Goal: Task Accomplishment & Management: Manage account settings

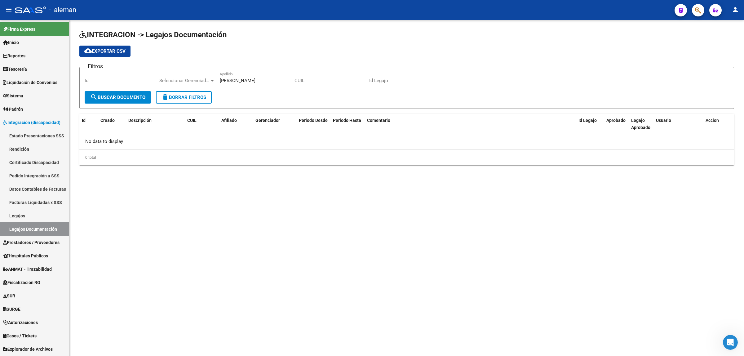
scroll to position [1, 0]
click at [30, 239] on span "Prestadores / Proveedores" at bounding box center [31, 242] width 56 height 7
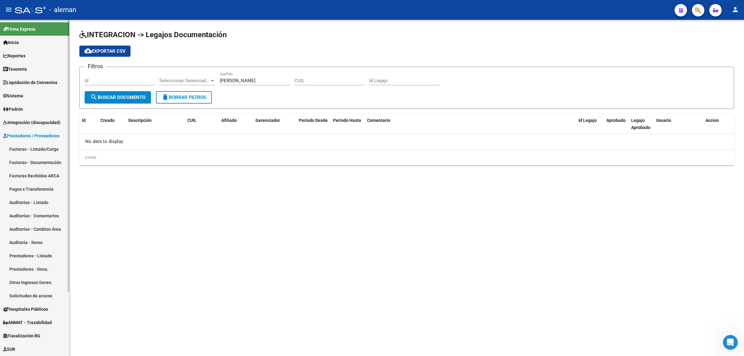
click at [36, 150] on link "Facturas - Listado/Carga" at bounding box center [34, 148] width 69 height 13
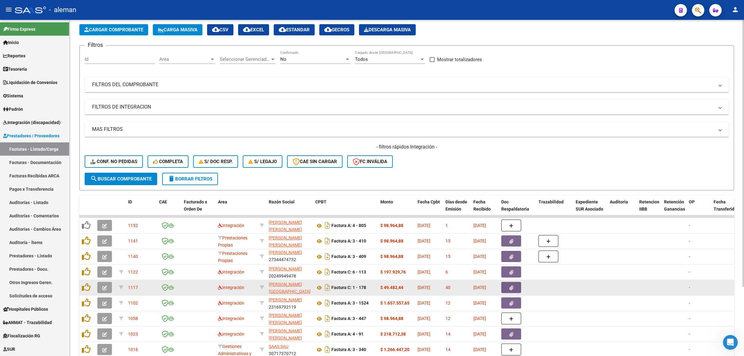
scroll to position [39, 0]
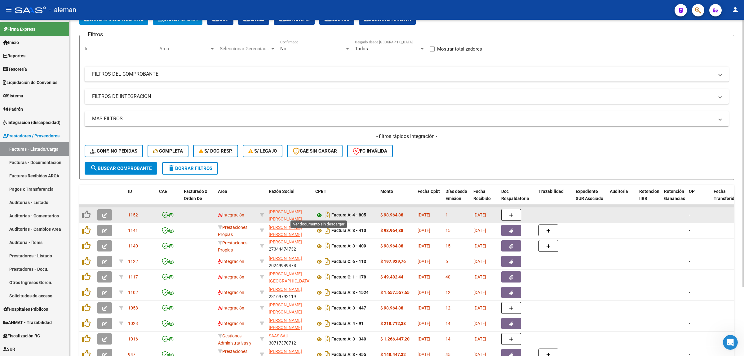
click at [319, 214] on icon at bounding box center [319, 215] width 8 height 7
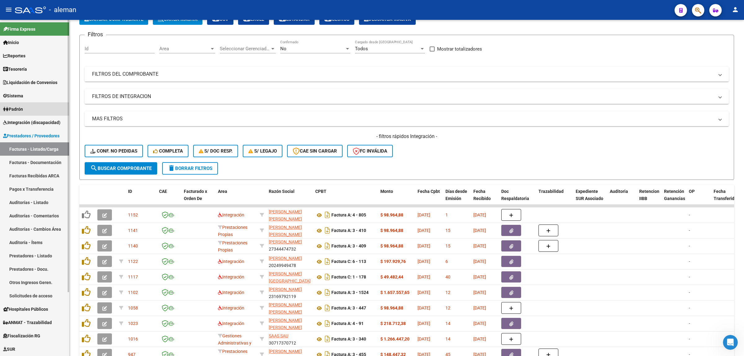
click at [28, 107] on link "Padrón" at bounding box center [34, 108] width 69 height 13
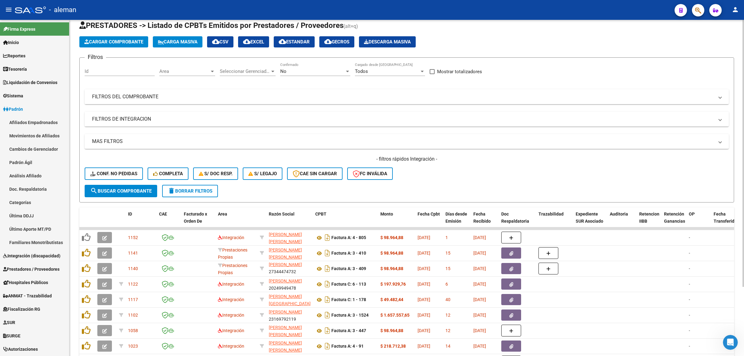
scroll to position [0, 0]
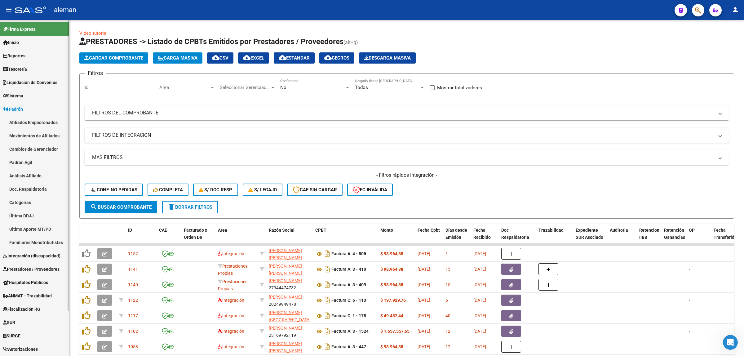
click at [23, 95] on span "Sistema" at bounding box center [13, 95] width 20 height 7
click at [19, 254] on span "Padrón" at bounding box center [13, 255] width 20 height 7
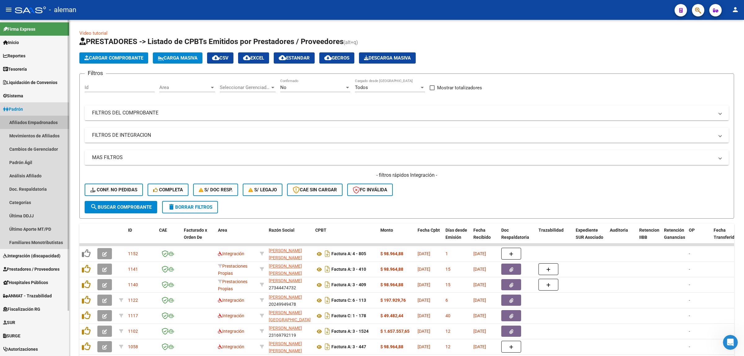
click at [41, 123] on link "Afiliados Empadronados" at bounding box center [34, 122] width 69 height 13
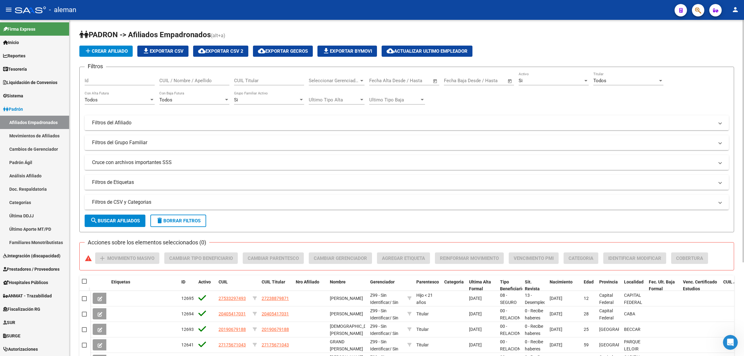
click at [189, 77] on div "CUIL / Nombre / Apellido" at bounding box center [194, 78] width 70 height 13
type input "20544517415"
click at [126, 220] on span "search Buscar Afiliados" at bounding box center [115, 221] width 50 height 6
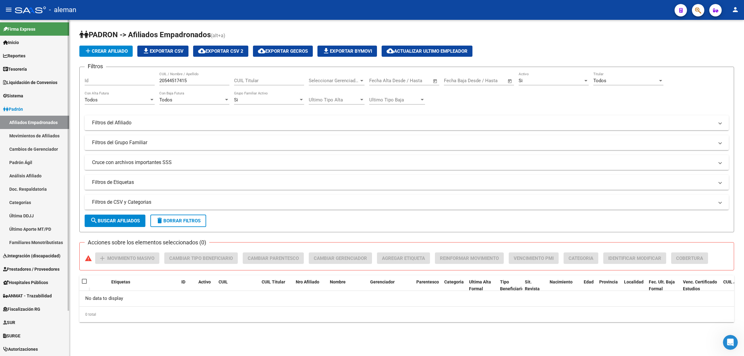
click at [33, 266] on span "Prestadores / Proveedores" at bounding box center [31, 269] width 56 height 7
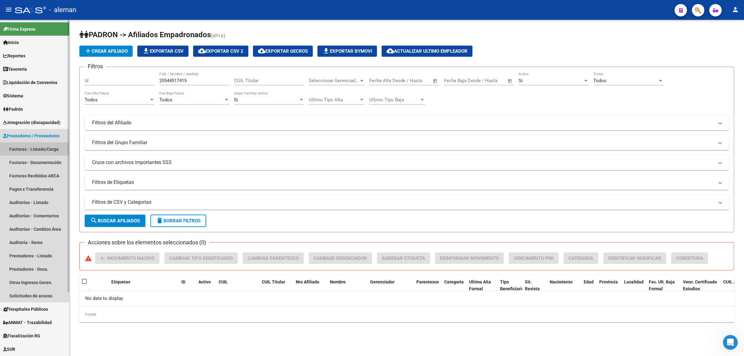
click at [36, 145] on link "Facturas - Listado/Carga" at bounding box center [34, 148] width 69 height 13
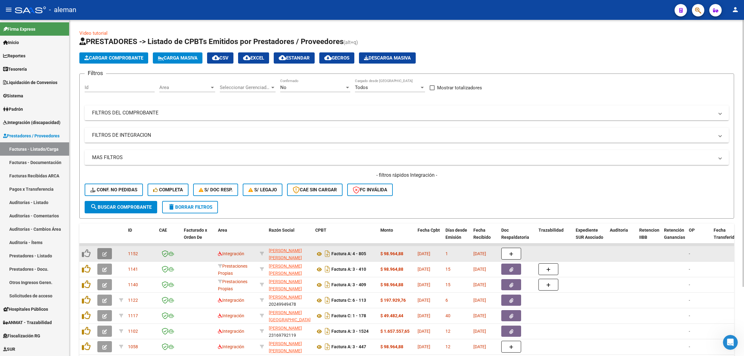
click at [106, 252] on icon "button" at bounding box center [104, 254] width 5 height 5
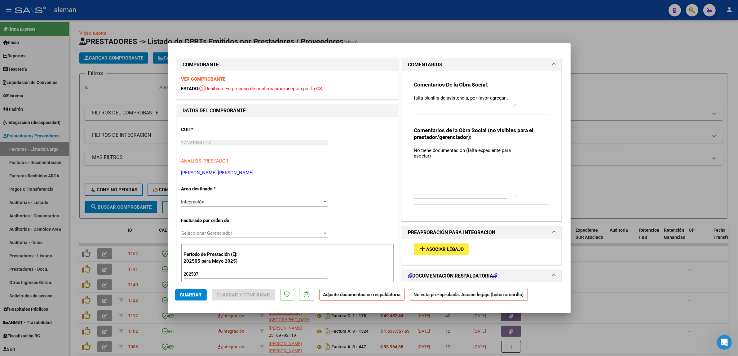
drag, startPoint x: 510, startPoint y: 158, endPoint x: 529, endPoint y: 196, distance: 42.6
click at [529, 196] on div "Comentarios de la Obra Social (no visibles para el prestador/gerenciador): No t…" at bounding box center [482, 169] width 136 height 85
click at [435, 160] on textarea "No tiene documentación (falta expediente para asociar)" at bounding box center [465, 172] width 102 height 50
click at [410, 150] on div "Comentarios De la Obra Social: falta planilla de asistencia, por favor agregar …" at bounding box center [481, 143] width 145 height 145
click at [432, 155] on textarea "No tiene documentación (falta expediente para asociar)" at bounding box center [465, 172] width 102 height 50
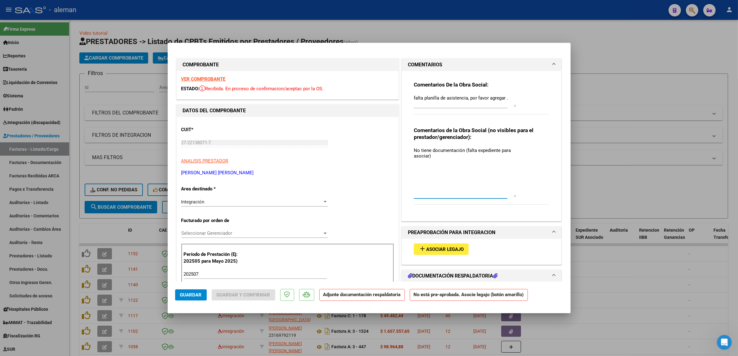
drag, startPoint x: 427, startPoint y: 156, endPoint x: 405, endPoint y: 149, distance: 23.6
click at [405, 149] on div "Comentarios De la Obra Social: falta planilla de asistencia, por favor agregar …" at bounding box center [482, 146] width 160 height 150
click at [414, 149] on textarea "No tiene documentación (falta expediente para asociar)" at bounding box center [465, 172] width 102 height 50
paste textarea "No tiene documentación (falta expediente para asociar)"
click at [426, 154] on textarea "No tiene documentación (falta expediente para asociar)No tiene documentación (f…" at bounding box center [465, 172] width 102 height 50
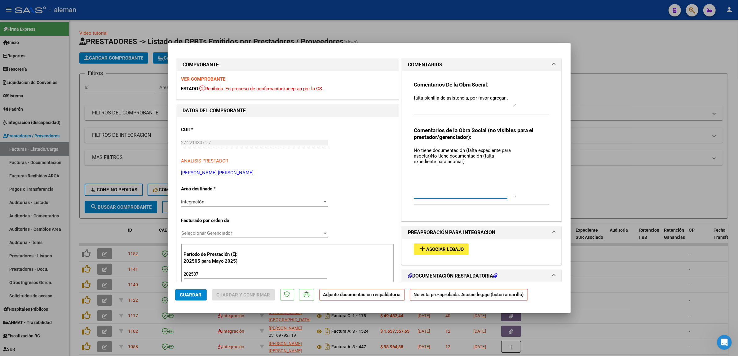
click at [427, 156] on textarea "No tiene documentación (falta expediente para asociar)No tiene documentación (f…" at bounding box center [465, 172] width 102 height 50
type textarea "No tiene documentación (falta expediente para asociar) en la SSS figura como PE…"
click at [189, 296] on span "Guardar" at bounding box center [191, 295] width 22 height 6
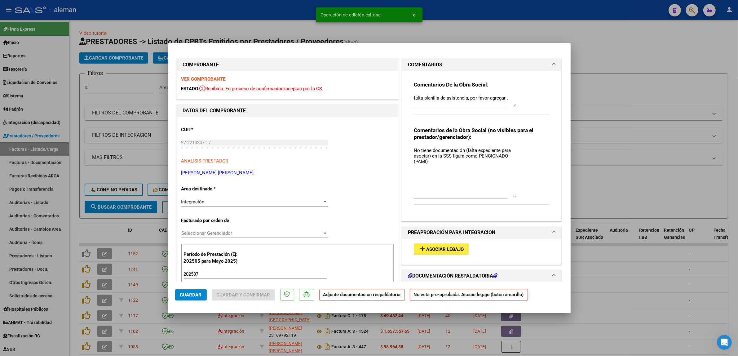
click at [645, 261] on div at bounding box center [369, 178] width 738 height 356
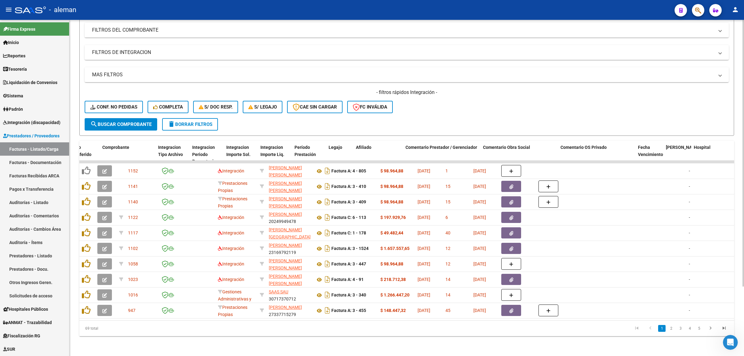
scroll to position [0, 684]
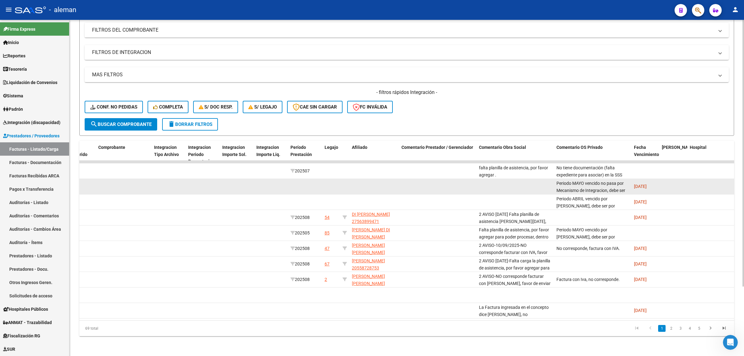
click at [708, 186] on datatable-body-cell at bounding box center [711, 186] width 47 height 15
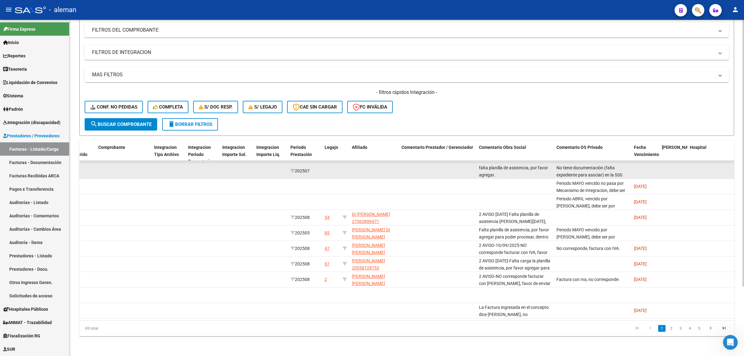
click at [688, 165] on datatable-body-cell at bounding box center [711, 170] width 47 height 15
click at [376, 165] on datatable-body-cell at bounding box center [375, 170] width 50 height 15
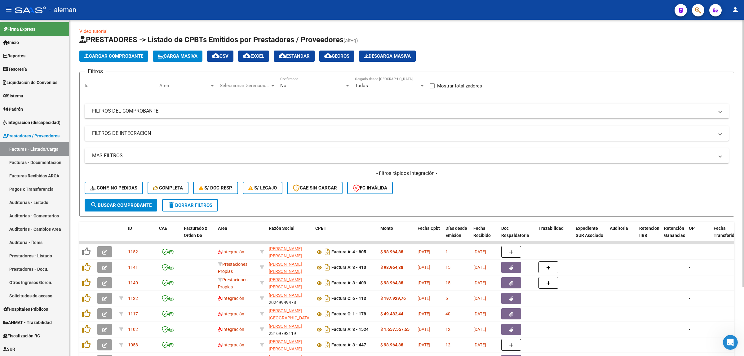
scroll to position [0, 0]
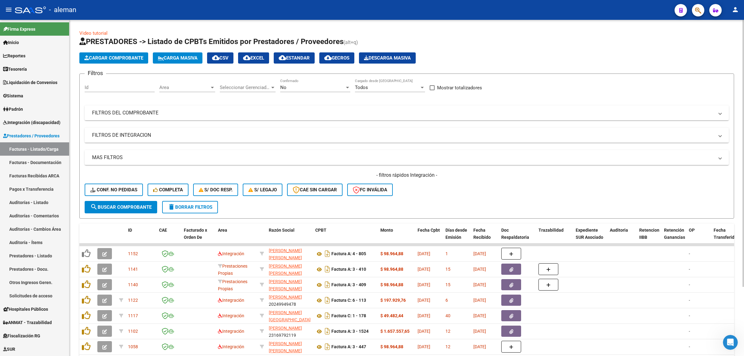
click at [213, 87] on div at bounding box center [212, 88] width 3 height 2
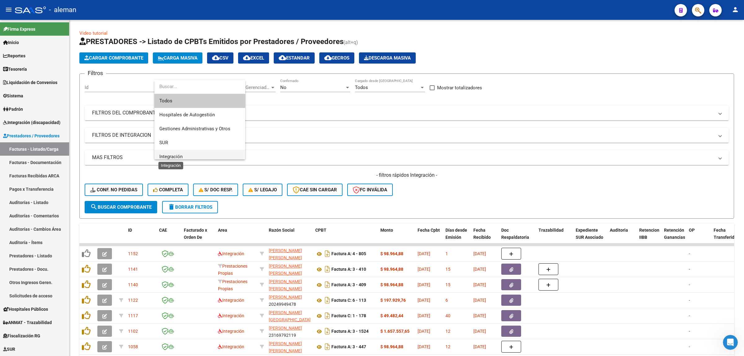
click at [176, 157] on span "Integración" at bounding box center [170, 157] width 23 height 6
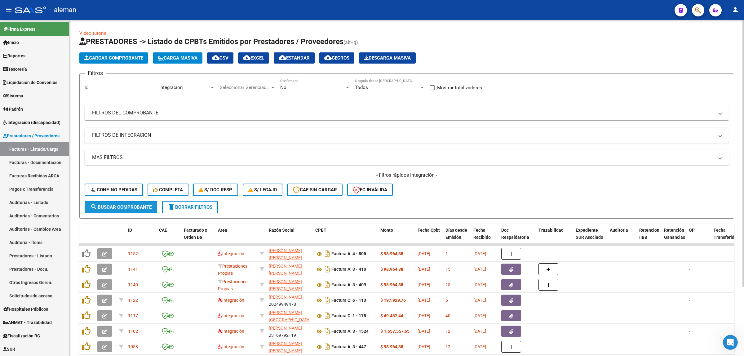
click at [129, 205] on span "search Buscar Comprobante" at bounding box center [120, 207] width 61 height 6
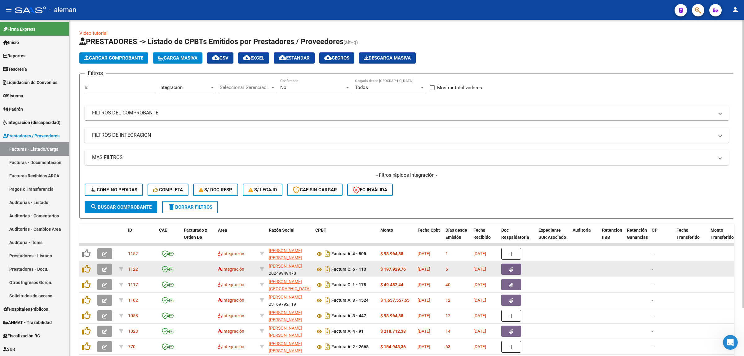
scroll to position [39, 0]
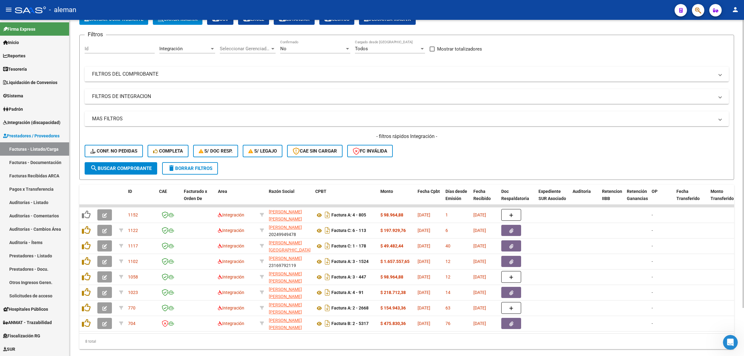
click at [138, 162] on button "search Buscar Comprobante" at bounding box center [121, 168] width 73 height 12
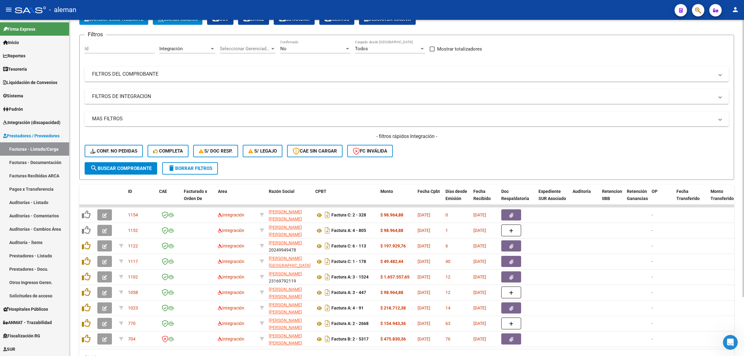
click at [368, 347] on datatable-body "1154 Integración [PERSON_NAME] [PERSON_NAME] 27222525220 Factura C: 2 - 328 $ 9…" at bounding box center [406, 277] width 655 height 144
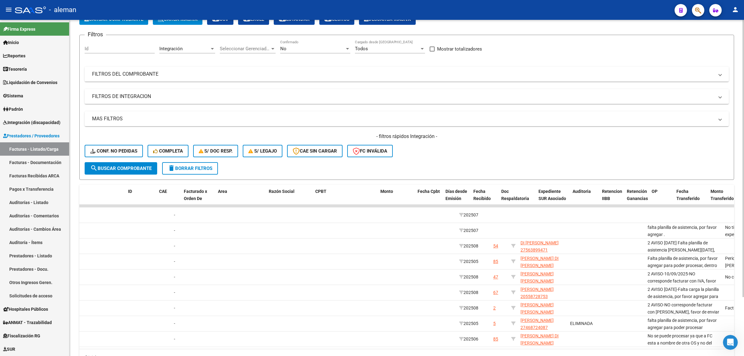
scroll to position [0, 0]
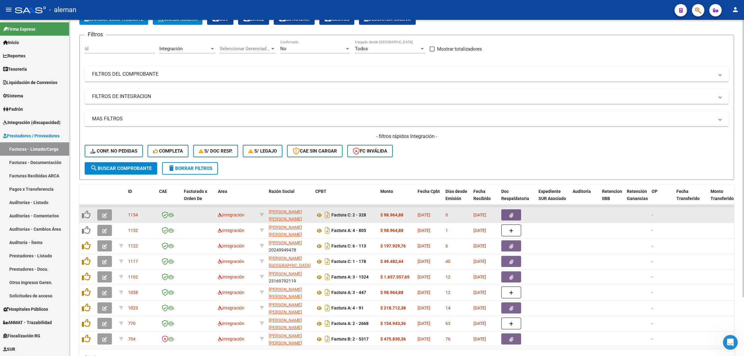
click at [281, 214] on app-link-go-to "[PERSON_NAME] [PERSON_NAME]" at bounding box center [290, 215] width 42 height 14
click at [283, 212] on span "[PERSON_NAME] [PERSON_NAME]" at bounding box center [285, 215] width 33 height 12
type textarea "27222525220"
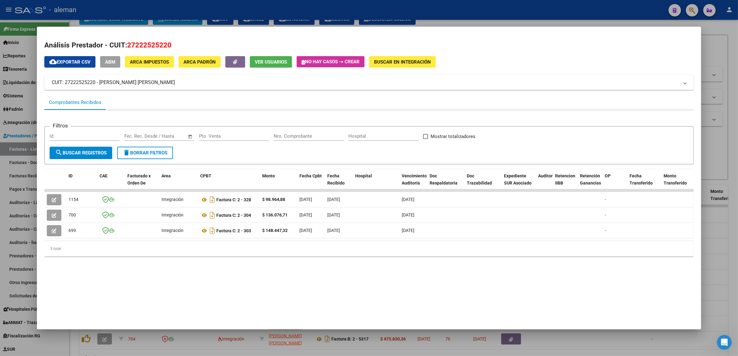
click at [719, 224] on div at bounding box center [369, 178] width 738 height 356
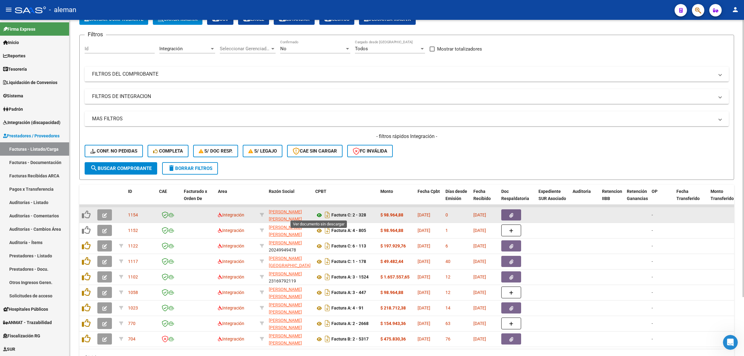
click at [321, 213] on icon at bounding box center [319, 215] width 8 height 7
click at [510, 214] on icon "button" at bounding box center [512, 215] width 4 height 5
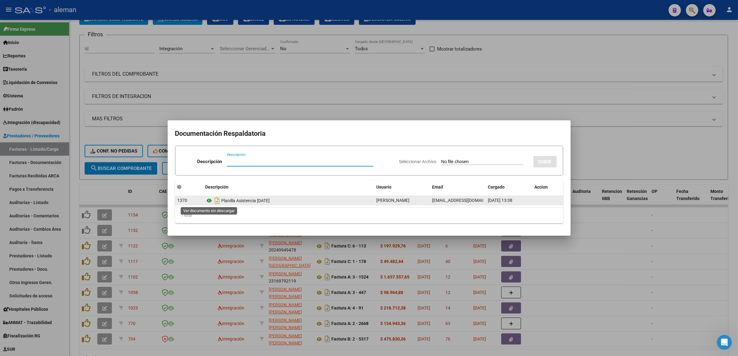
click at [208, 199] on icon at bounding box center [210, 200] width 8 height 7
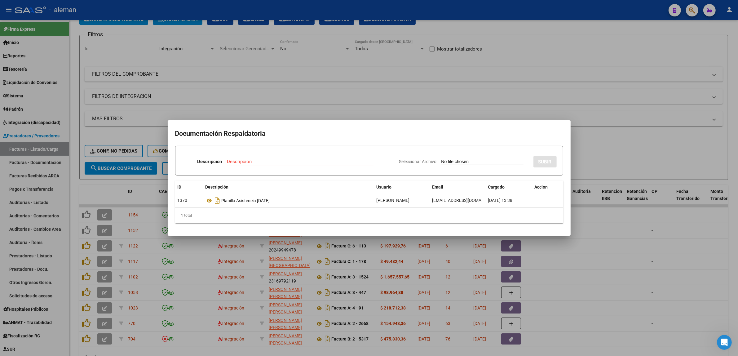
click at [602, 234] on div at bounding box center [369, 178] width 738 height 356
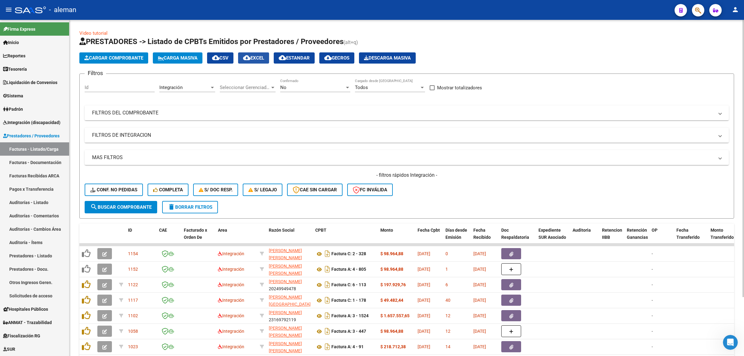
click at [260, 59] on span "cloud_download EXCEL" at bounding box center [253, 58] width 21 height 6
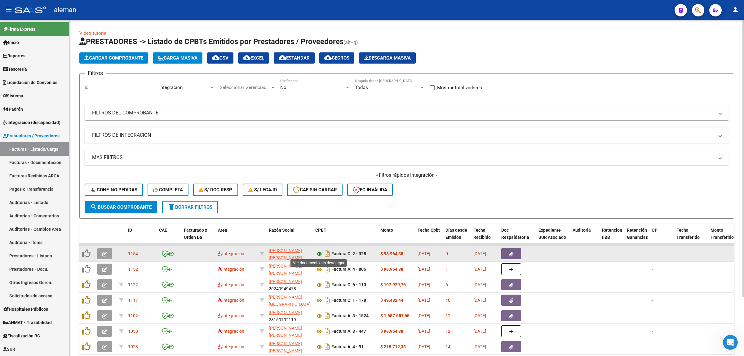
click at [318, 254] on icon at bounding box center [319, 253] width 8 height 7
click at [319, 253] on icon at bounding box center [319, 253] width 8 height 7
click at [518, 255] on button "button" at bounding box center [511, 253] width 20 height 11
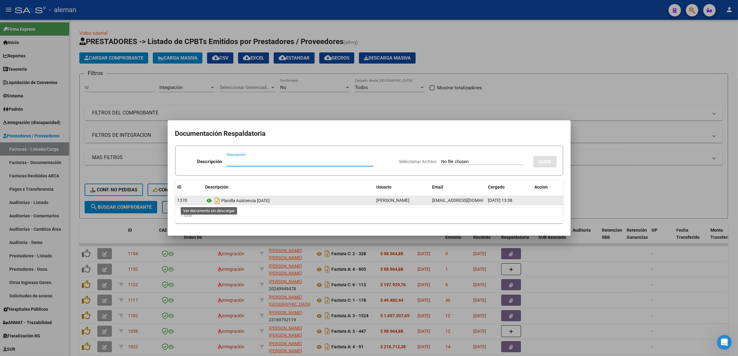
click at [208, 199] on icon at bounding box center [210, 200] width 8 height 7
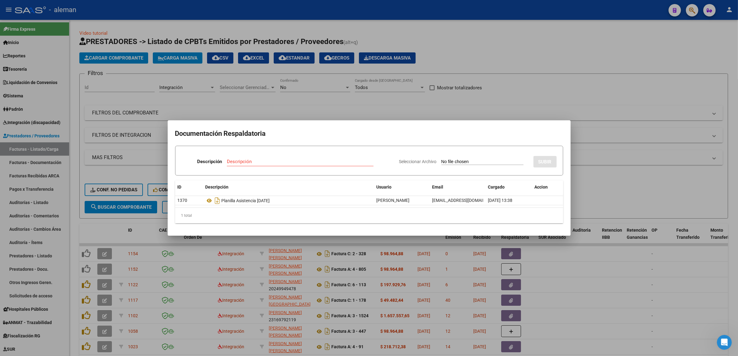
click at [568, 264] on div at bounding box center [369, 178] width 738 height 356
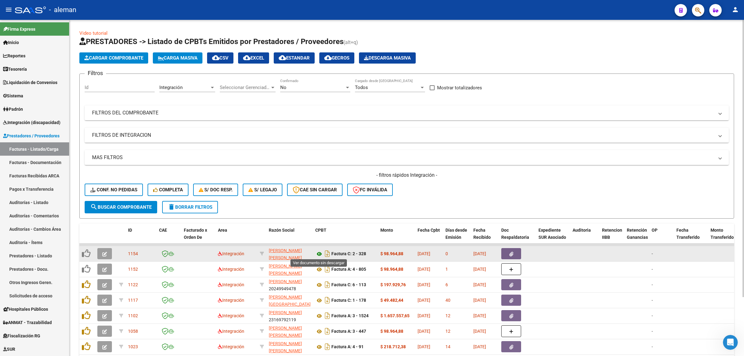
click at [322, 253] on icon at bounding box center [319, 253] width 8 height 7
click at [104, 252] on icon "button" at bounding box center [104, 254] width 5 height 5
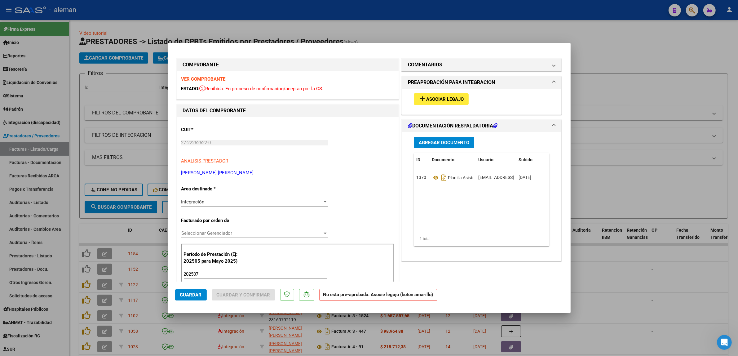
click at [443, 99] on span "Asociar Legajo" at bounding box center [445, 99] width 38 height 6
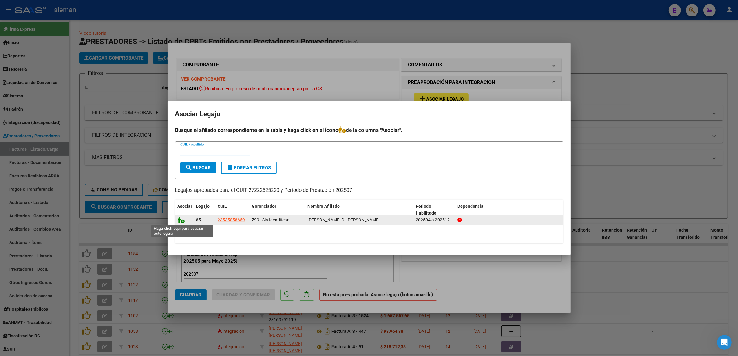
click at [181, 218] on icon at bounding box center [181, 219] width 7 height 7
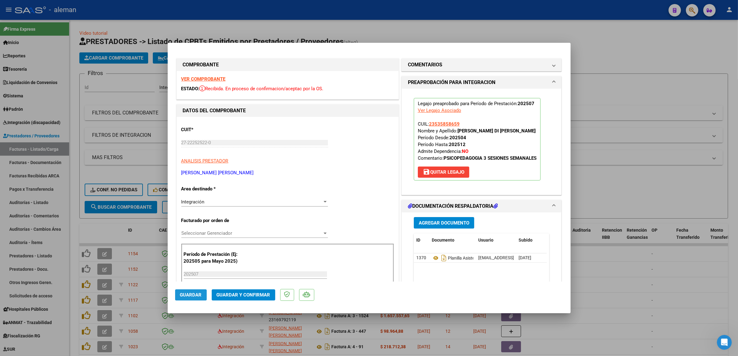
click at [188, 293] on span "Guardar" at bounding box center [191, 295] width 22 height 6
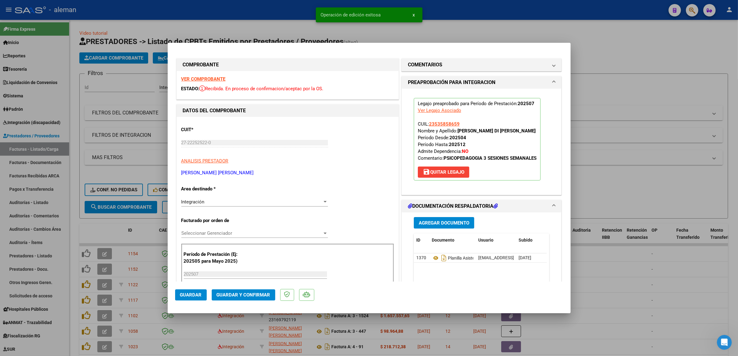
click at [611, 271] on div at bounding box center [369, 178] width 738 height 356
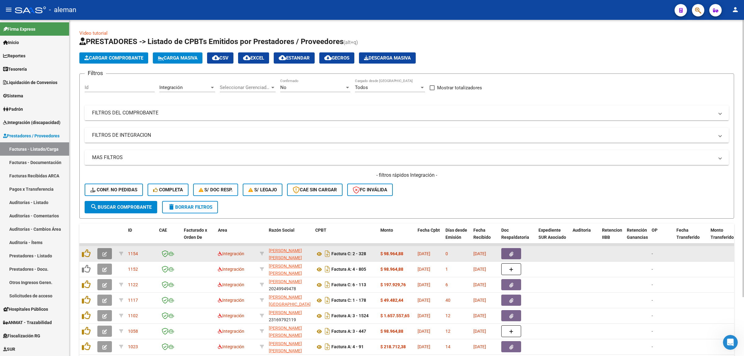
click at [106, 254] on icon "button" at bounding box center [104, 254] width 5 height 5
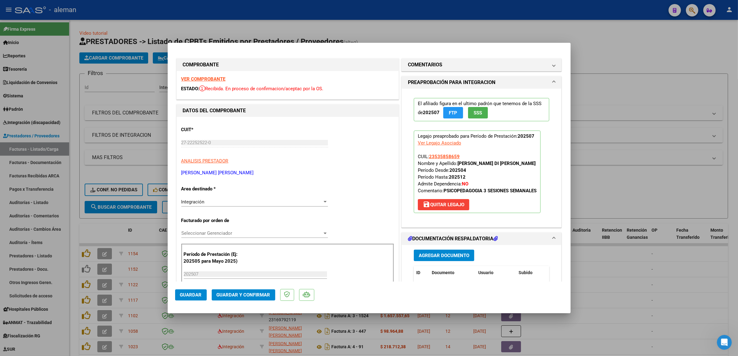
click at [252, 291] on button "Guardar y Confirmar" at bounding box center [244, 294] width 64 height 11
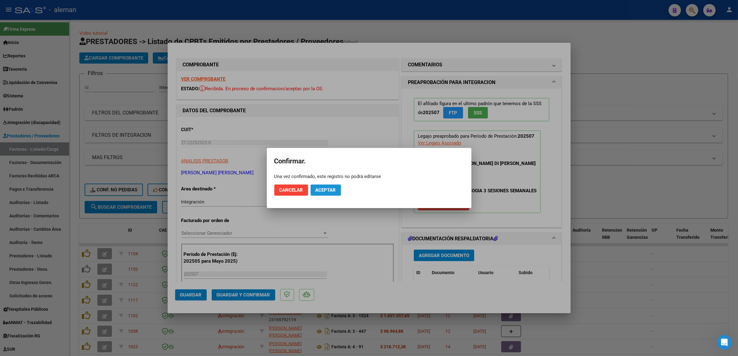
click at [325, 195] on button "Aceptar" at bounding box center [326, 190] width 30 height 11
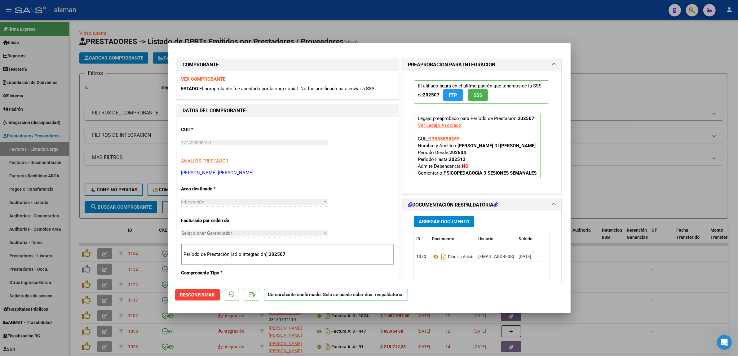
click at [636, 287] on div at bounding box center [369, 178] width 738 height 356
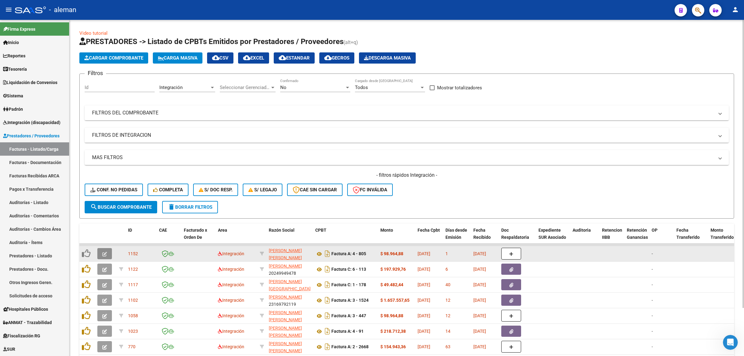
click at [101, 253] on button "button" at bounding box center [104, 253] width 15 height 11
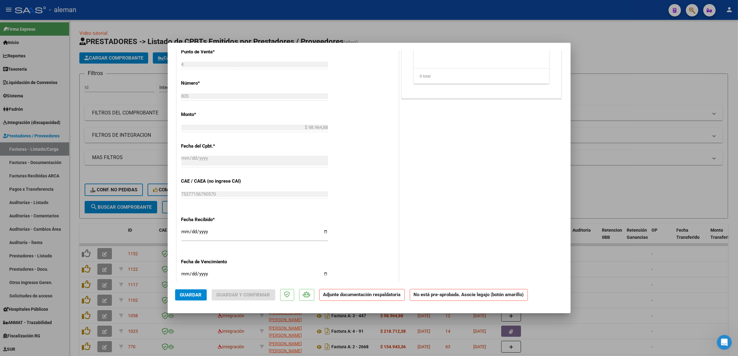
scroll to position [274, 0]
click at [119, 228] on div at bounding box center [369, 178] width 738 height 356
type input "$ 0,00"
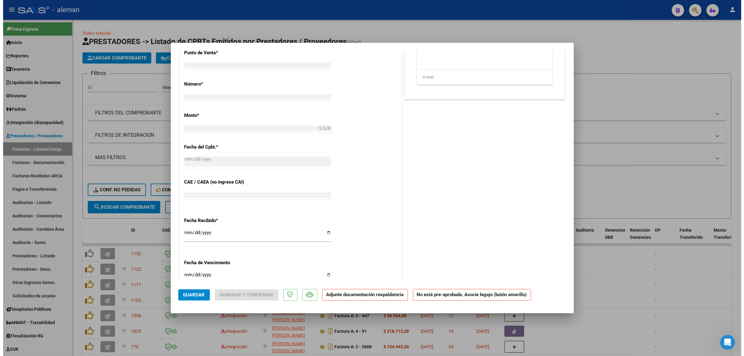
scroll to position [269, 0]
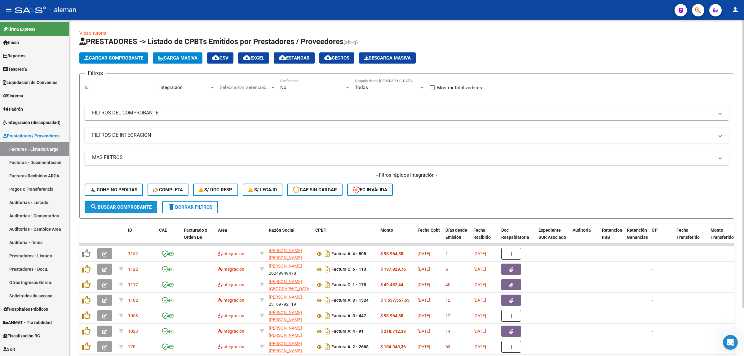
click at [141, 207] on span "search Buscar Comprobante" at bounding box center [120, 207] width 61 height 6
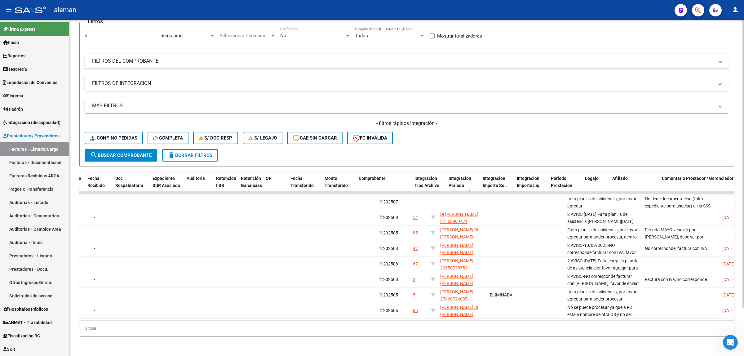
scroll to position [0, 0]
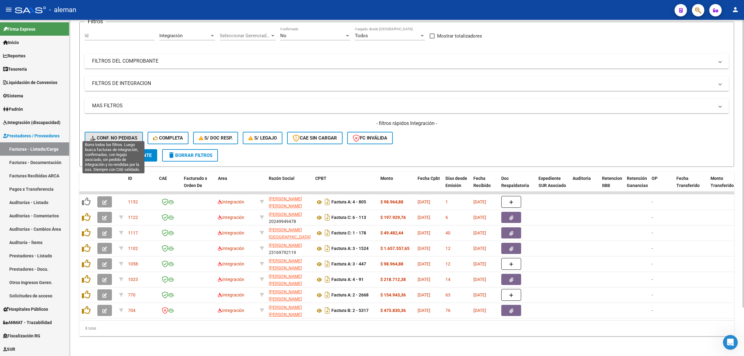
click at [127, 135] on span "Conf. no pedidas" at bounding box center [113, 138] width 47 height 6
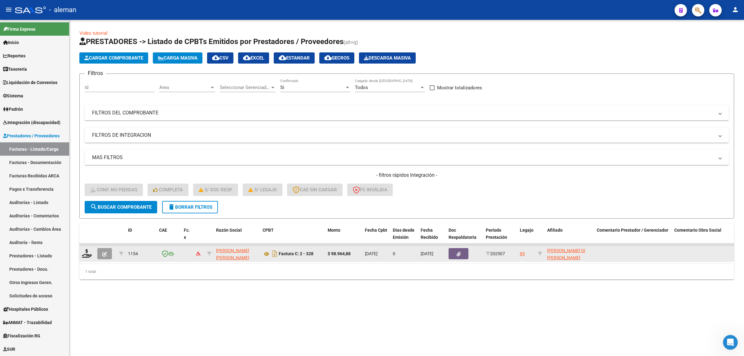
click at [114, 253] on div at bounding box center [105, 253] width 17 height 11
click at [110, 255] on button "button" at bounding box center [104, 253] width 15 height 11
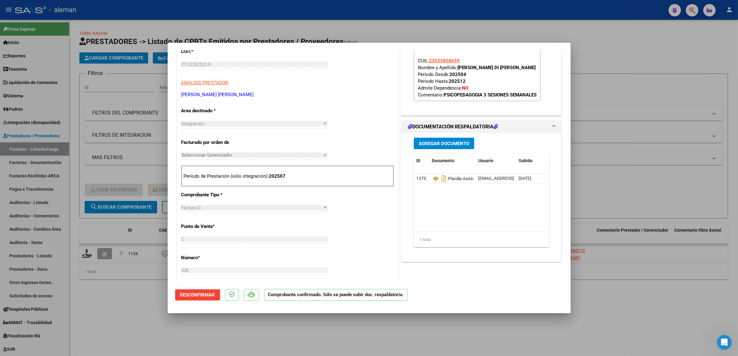
scroll to position [78, 0]
click at [143, 302] on div at bounding box center [369, 178] width 738 height 356
type input "$ 0,00"
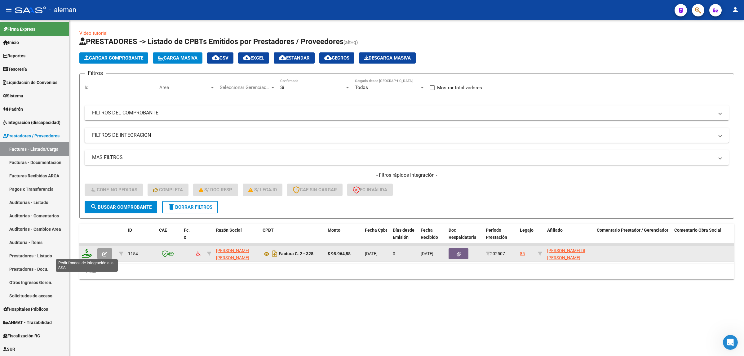
click at [88, 253] on icon at bounding box center [87, 253] width 10 height 9
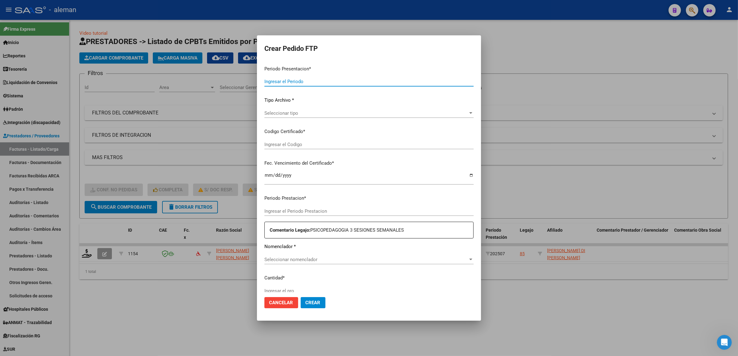
type input "202508"
type input "202507"
type input "$ 98.964,88"
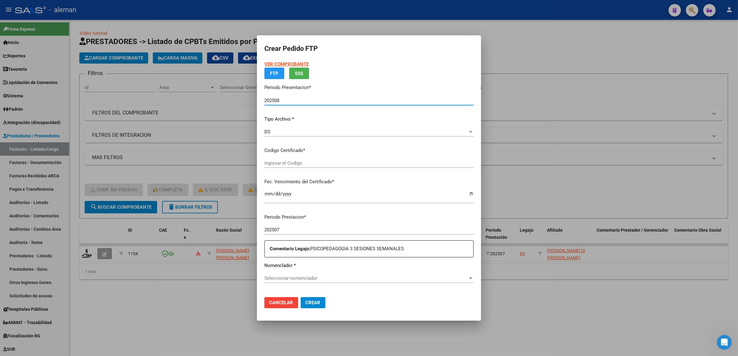
type input "ARG02000535858652022050420270504CBA536"
type input "[DATE]"
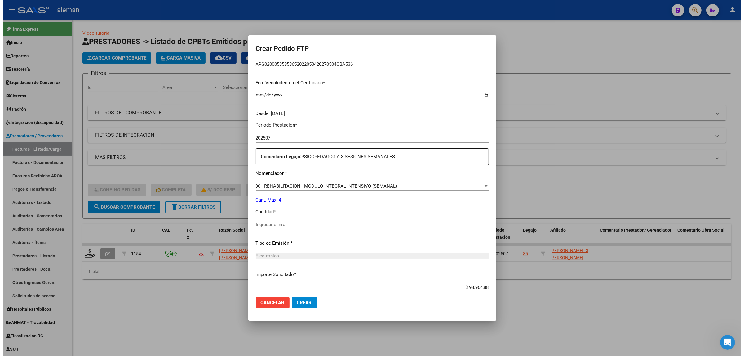
scroll to position [155, 0]
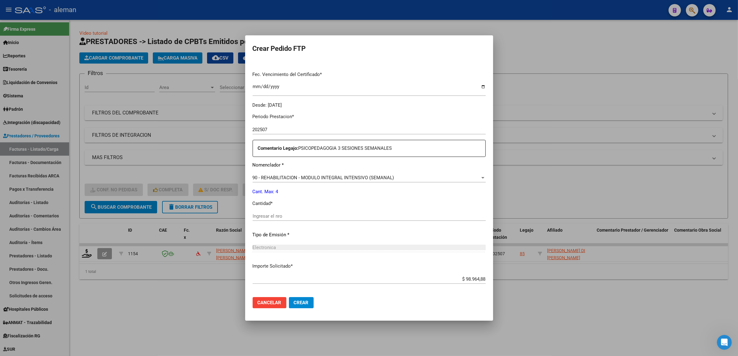
click at [274, 216] on input "Ingresar el nro" at bounding box center [369, 216] width 233 height 6
type input "4"
click at [302, 303] on span "Crear" at bounding box center [301, 303] width 15 height 6
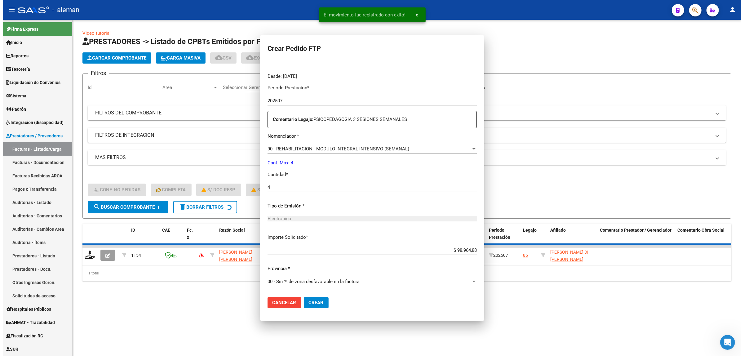
scroll to position [0, 0]
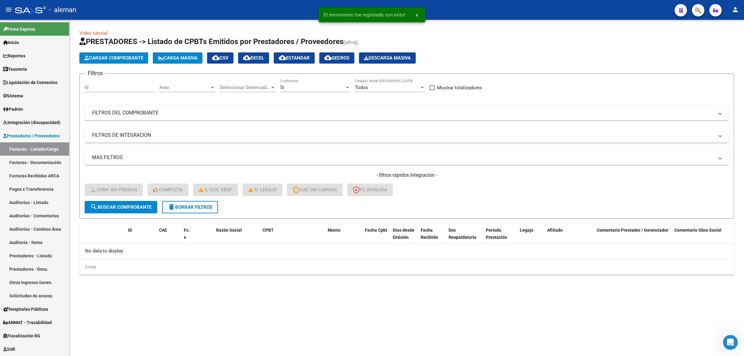
click at [481, 322] on mat-sidenav-content "Video tutorial PRESTADORES -> Listado de CPBTs Emitidos por Prestadores / Prove…" at bounding box center [406, 188] width 675 height 336
click at [39, 122] on span "Integración (discapacidad)" at bounding box center [31, 122] width 57 height 7
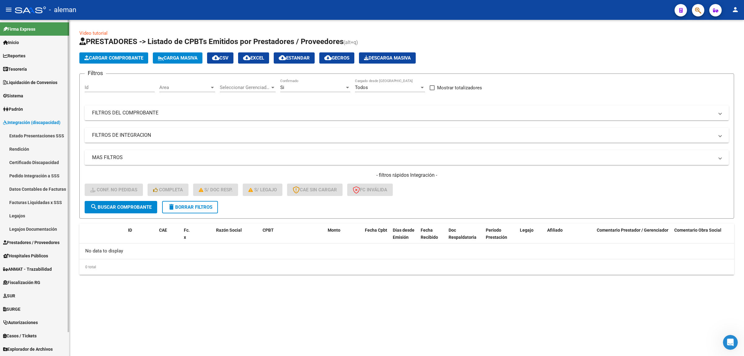
click at [30, 175] on link "Pedido Integración a SSS" at bounding box center [34, 175] width 69 height 13
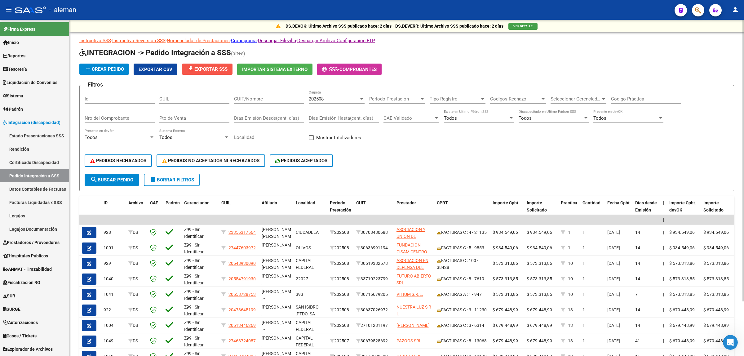
click at [217, 70] on span "file_download Exportar SSS" at bounding box center [207, 69] width 41 height 6
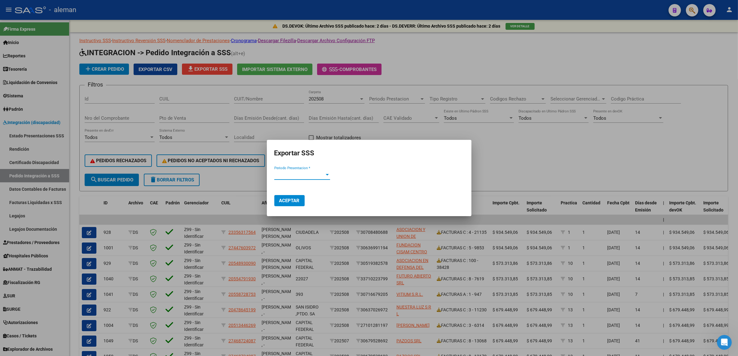
click at [324, 176] on span "Periodo Presentacion *" at bounding box center [299, 175] width 50 height 6
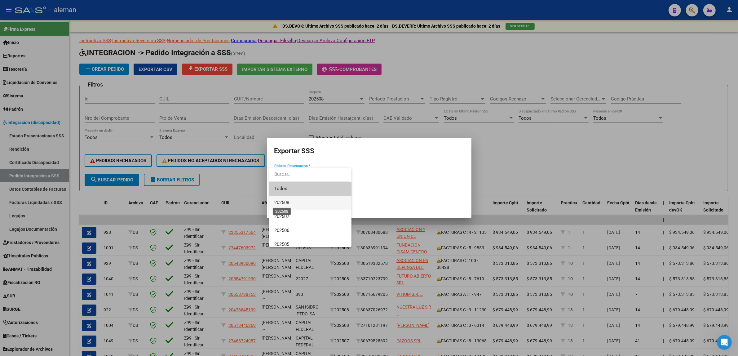
click at [284, 200] on span "202508" at bounding box center [281, 203] width 15 height 6
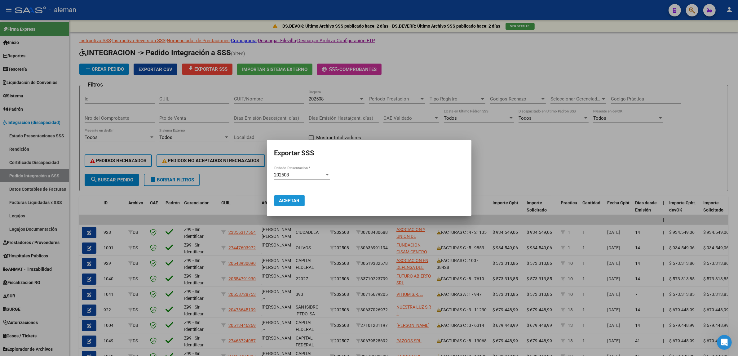
click at [295, 200] on span "Aceptar" at bounding box center [289, 201] width 20 height 6
click at [521, 177] on div at bounding box center [369, 178] width 738 height 356
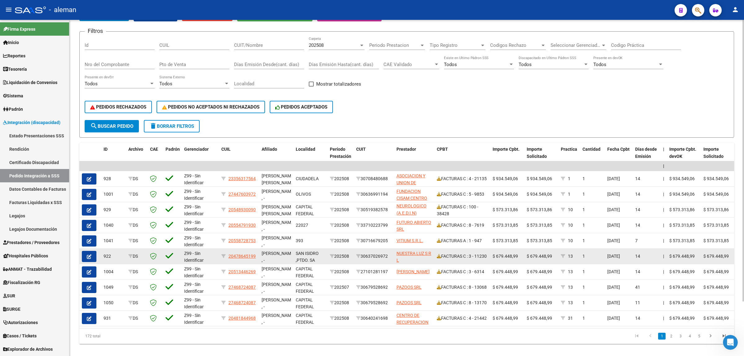
scroll to position [65, 0]
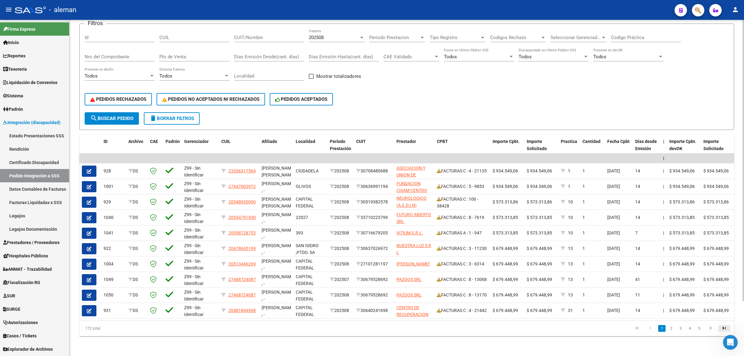
click at [724, 328] on icon "go to last page" at bounding box center [724, 328] width 8 height 7
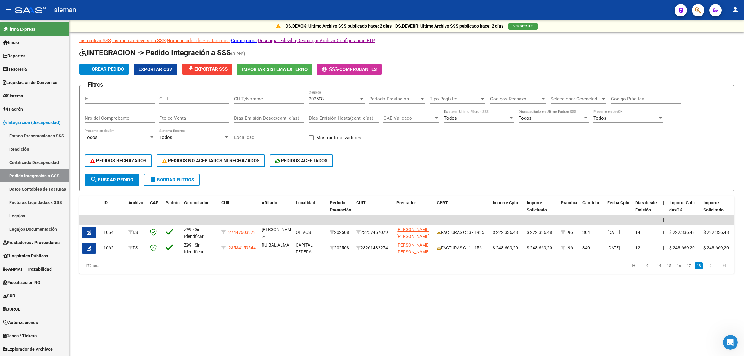
scroll to position [0, 0]
click at [636, 270] on icon "go to first page" at bounding box center [634, 266] width 8 height 7
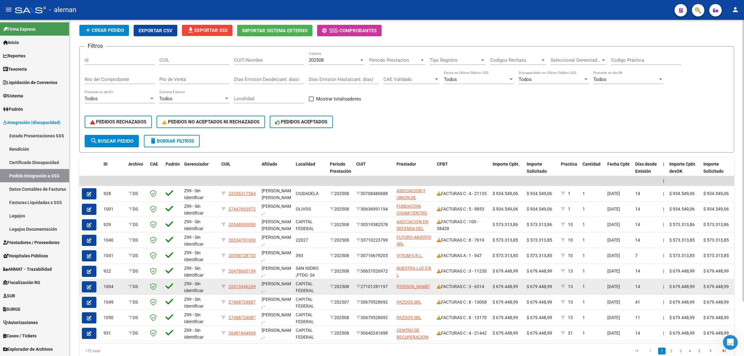
scroll to position [65, 0]
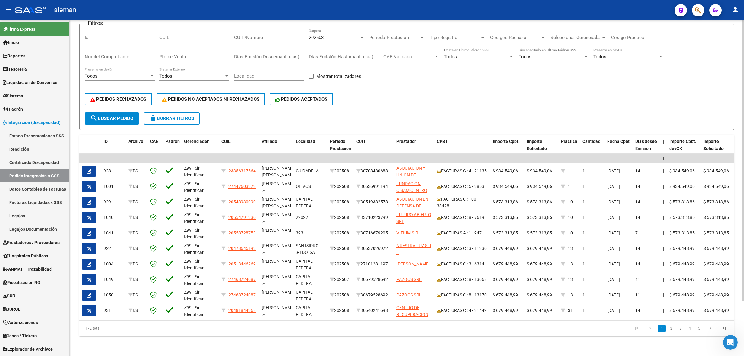
click at [572, 139] on datatable-header-cell "Practica" at bounding box center [570, 148] width 22 height 27
click at [572, 138] on datatable-header-cell "Practica" at bounding box center [570, 148] width 22 height 27
click at [568, 139] on span "Practica" at bounding box center [569, 141] width 16 height 5
click at [700, 328] on link "5" at bounding box center [699, 328] width 7 height 7
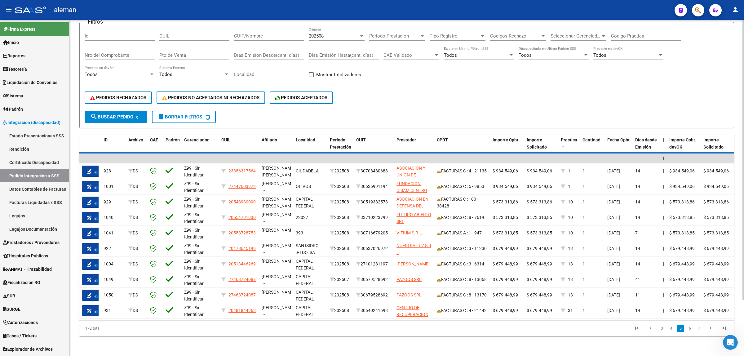
scroll to position [0, 0]
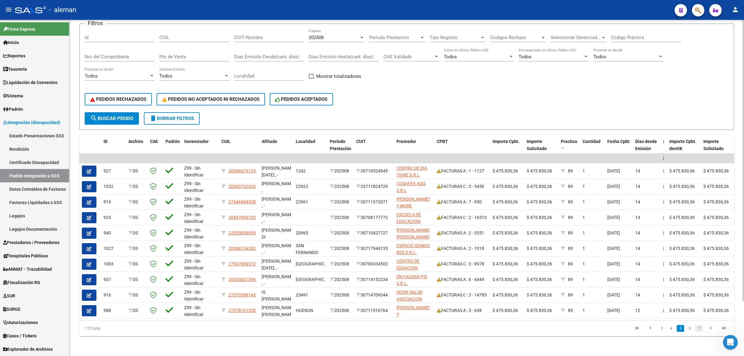
click at [700, 328] on link "7" at bounding box center [699, 328] width 7 height 7
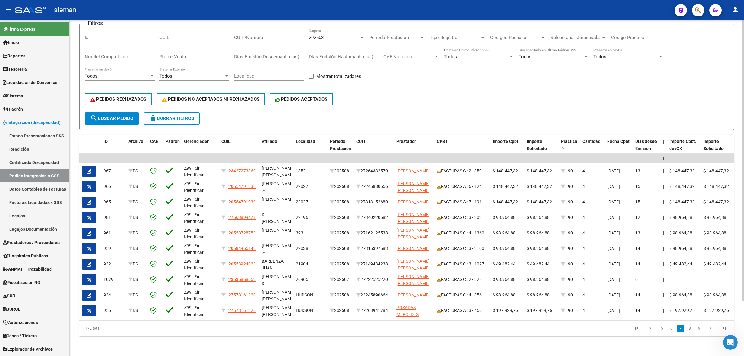
click at [683, 330] on link "7" at bounding box center [680, 328] width 7 height 7
click at [688, 330] on link "8" at bounding box center [689, 328] width 7 height 7
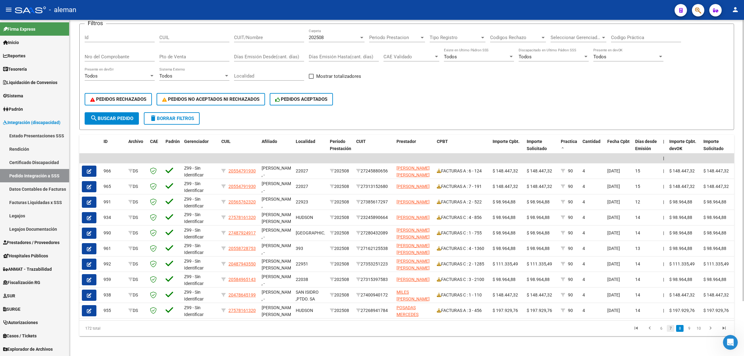
click at [672, 329] on link "7" at bounding box center [670, 328] width 7 height 7
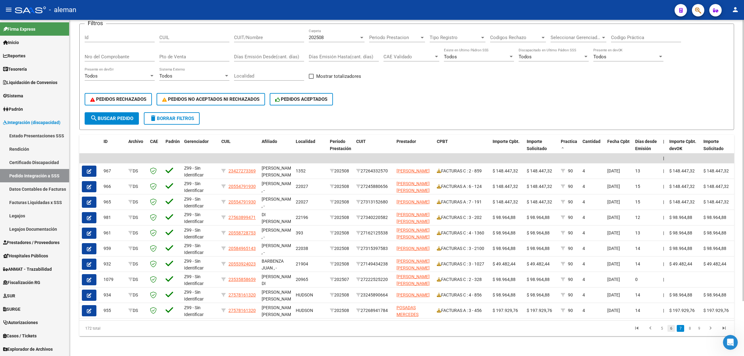
click at [669, 329] on link "6" at bounding box center [671, 328] width 7 height 7
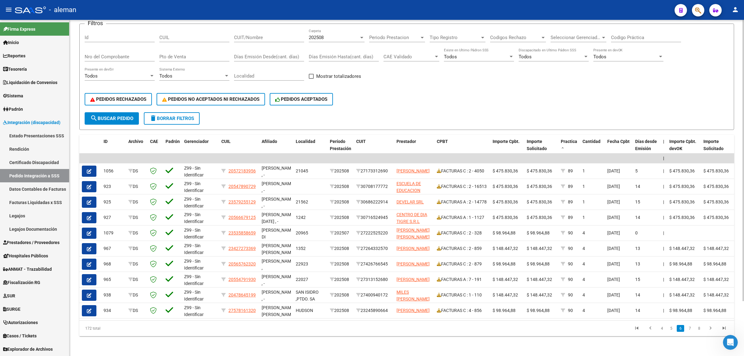
drag, startPoint x: 635, startPoint y: 329, endPoint x: 638, endPoint y: 328, distance: 3.5
click at [635, 328] on icon "go to first page" at bounding box center [637, 328] width 8 height 7
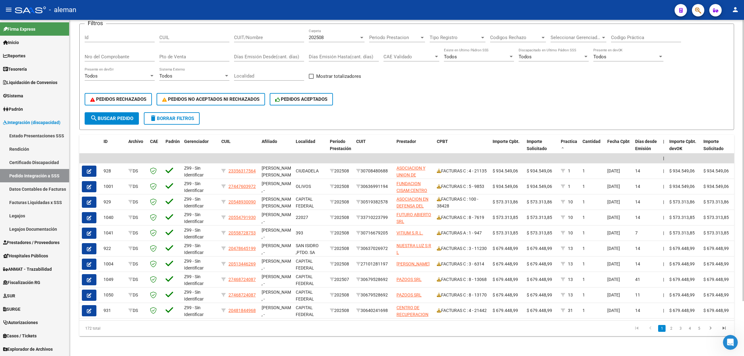
click at [661, 332] on li "1" at bounding box center [661, 328] width 9 height 11
click at [109, 138] on div "ID" at bounding box center [114, 141] width 20 height 7
click at [107, 139] on span "ID" at bounding box center [106, 141] width 4 height 5
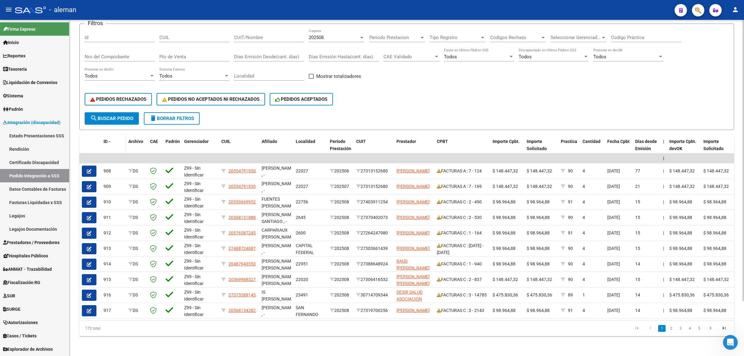
click at [106, 139] on span "ID" at bounding box center [106, 141] width 4 height 5
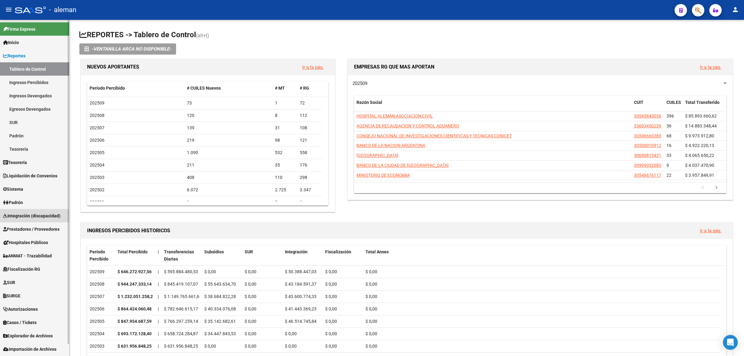
click at [37, 216] on span "Integración (discapacidad)" at bounding box center [31, 215] width 57 height 7
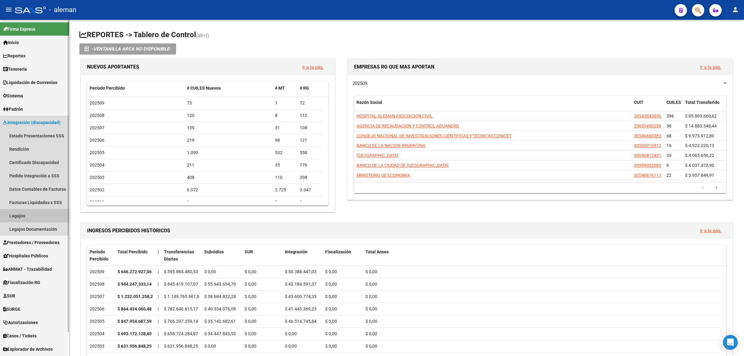
click at [24, 217] on link "Legajos" at bounding box center [34, 215] width 69 height 13
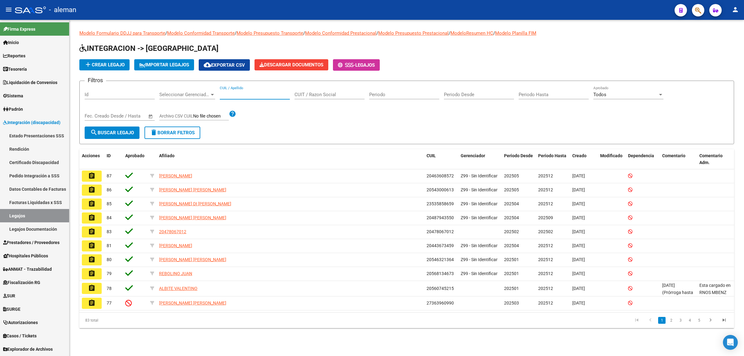
click at [249, 94] on input "CUIL / Apellido" at bounding box center [255, 95] width 70 height 6
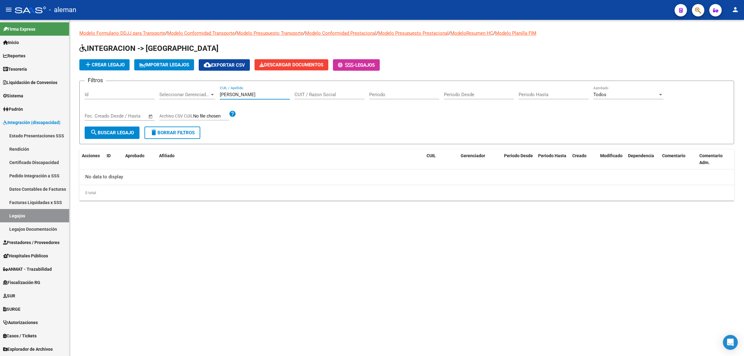
click at [275, 95] on input "GONZALEZ BALTAZAR" at bounding box center [255, 95] width 70 height 6
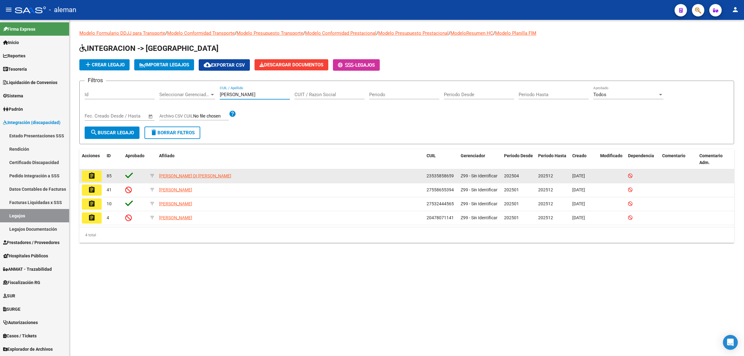
type input "GONZALEZ"
click at [91, 174] on mat-icon "assignment" at bounding box center [91, 175] width 7 height 7
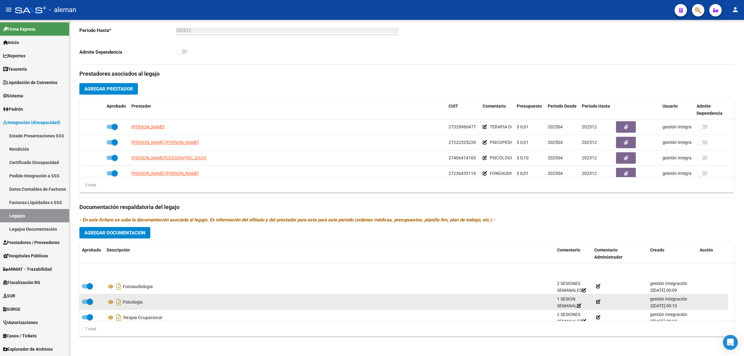
scroll to position [39, 0]
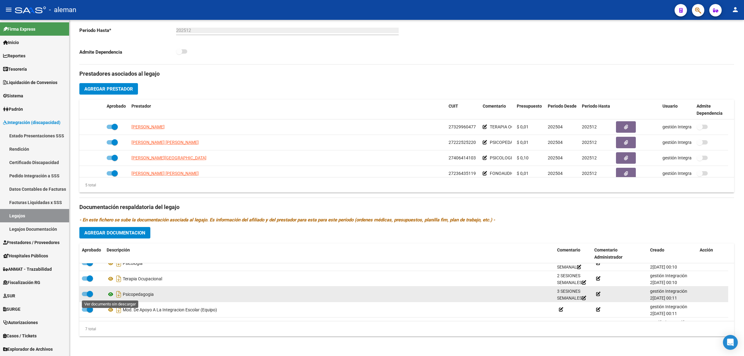
click at [109, 295] on icon at bounding box center [111, 294] width 8 height 7
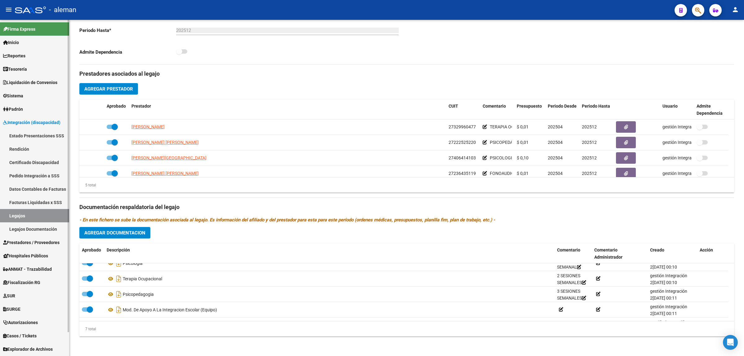
click at [22, 212] on link "Legajos" at bounding box center [34, 215] width 69 height 13
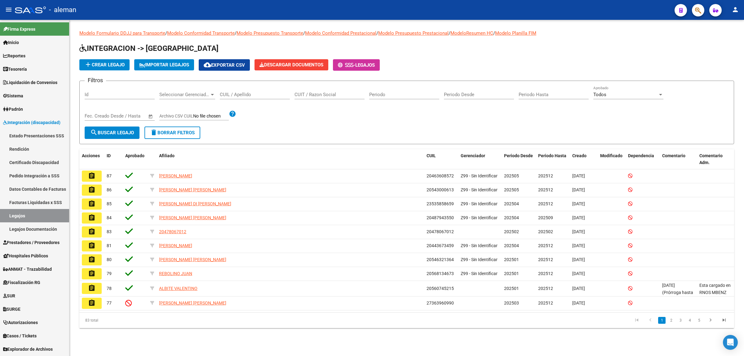
click at [239, 95] on input "CUIL / Apellido" at bounding box center [255, 95] width 70 height 6
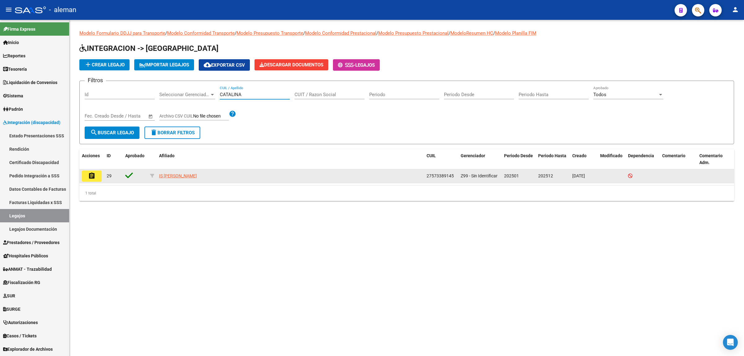
type input "CATALINA"
click at [86, 172] on button "assignment" at bounding box center [92, 176] width 20 height 11
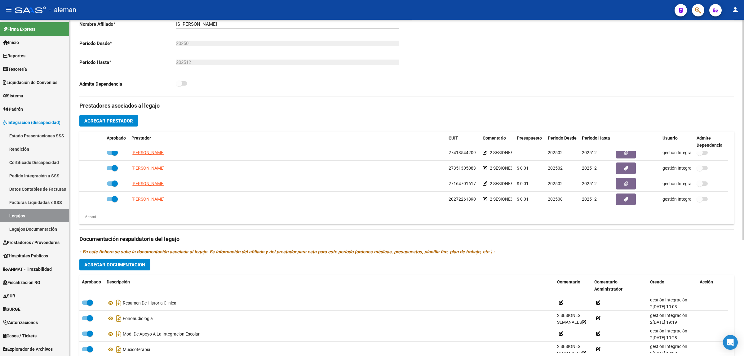
scroll to position [177, 0]
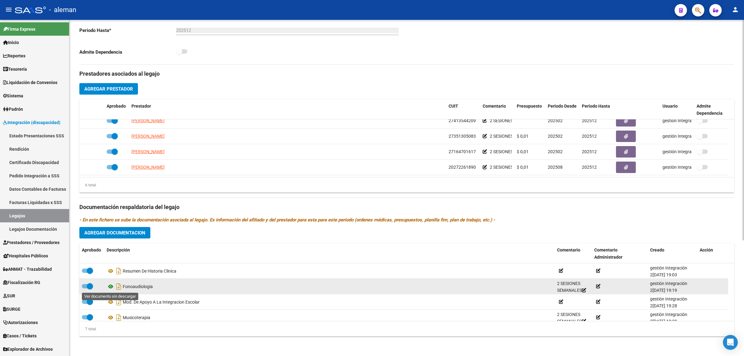
click at [112, 287] on icon at bounding box center [111, 286] width 8 height 7
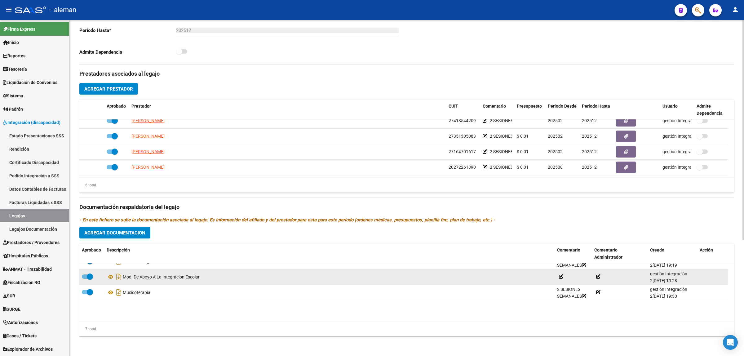
scroll to position [39, 0]
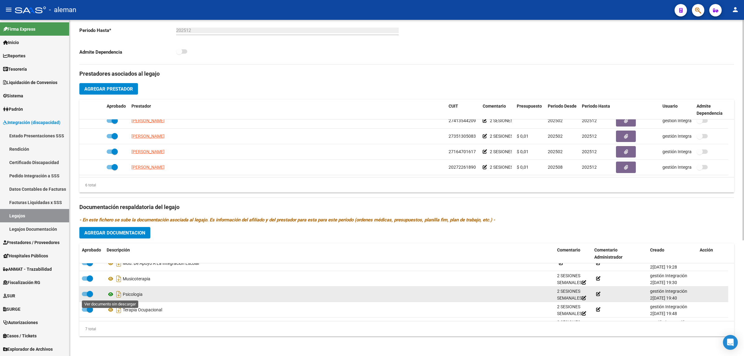
click at [113, 294] on icon at bounding box center [111, 294] width 8 height 7
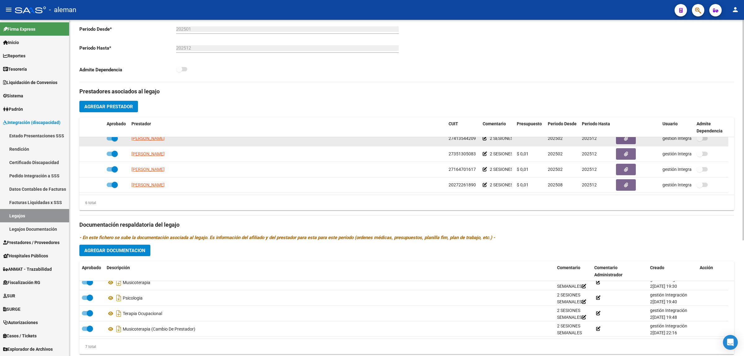
scroll to position [177, 0]
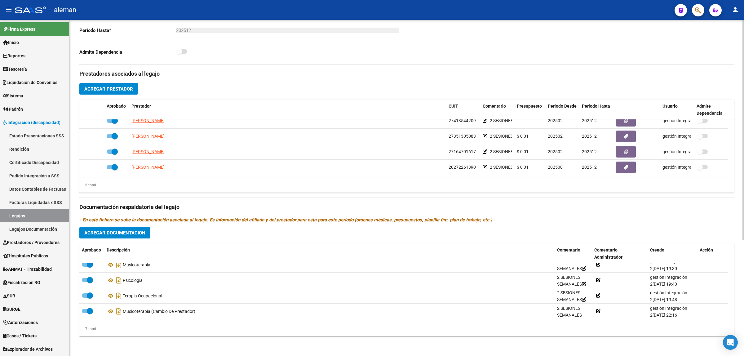
click at [126, 90] on span "Agregar Prestador" at bounding box center [108, 89] width 49 height 6
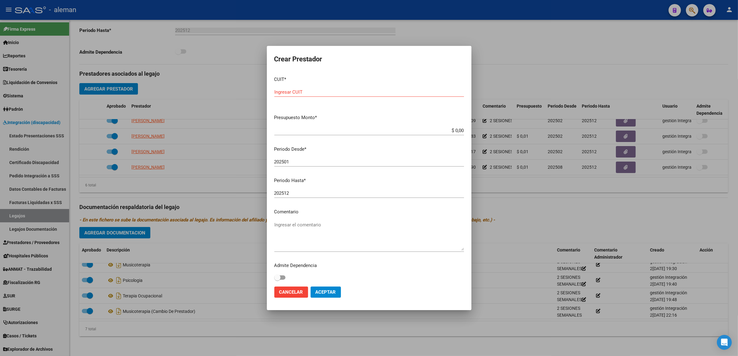
click at [543, 211] on div at bounding box center [369, 178] width 738 height 356
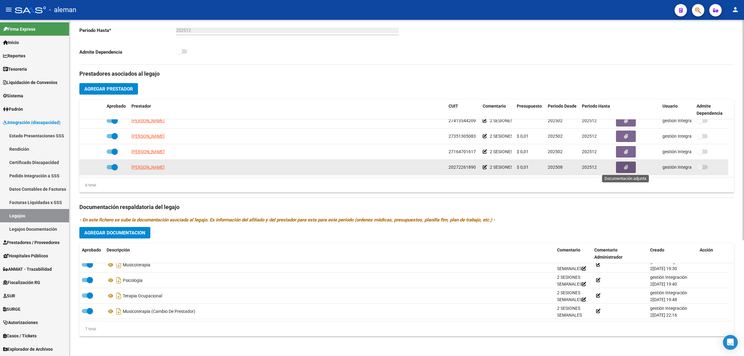
click at [627, 168] on icon "button" at bounding box center [626, 167] width 4 height 5
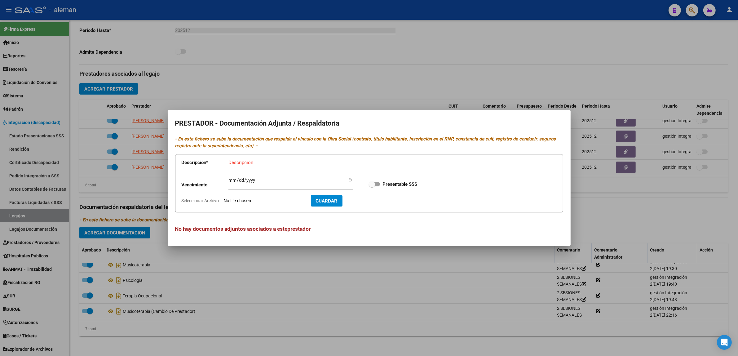
click at [599, 202] on div at bounding box center [369, 178] width 738 height 356
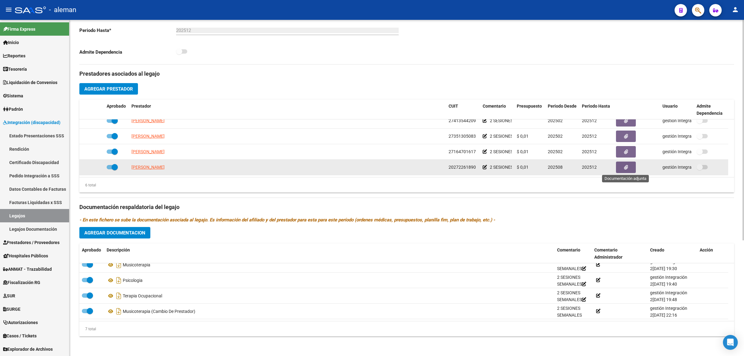
click at [627, 170] on button "button" at bounding box center [626, 167] width 20 height 11
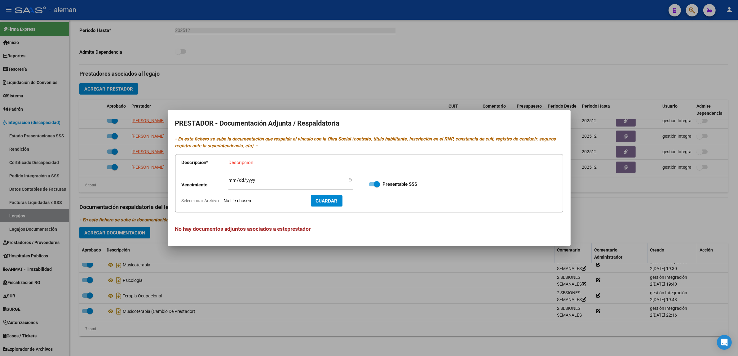
click at [611, 214] on div at bounding box center [369, 178] width 738 height 356
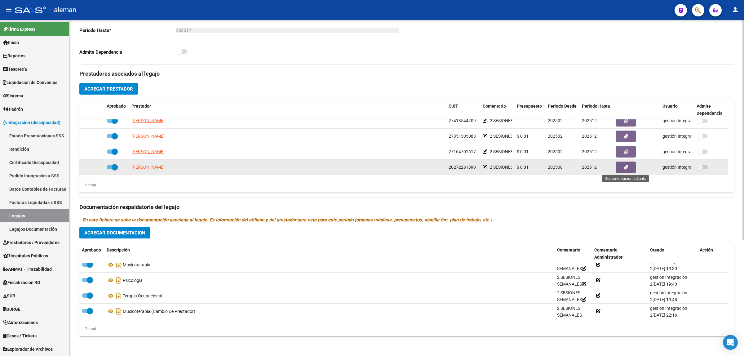
click at [624, 165] on icon "button" at bounding box center [626, 167] width 4 height 5
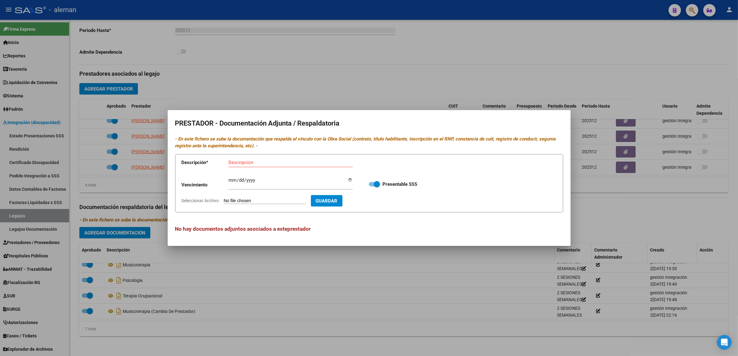
click at [612, 210] on div at bounding box center [369, 178] width 738 height 356
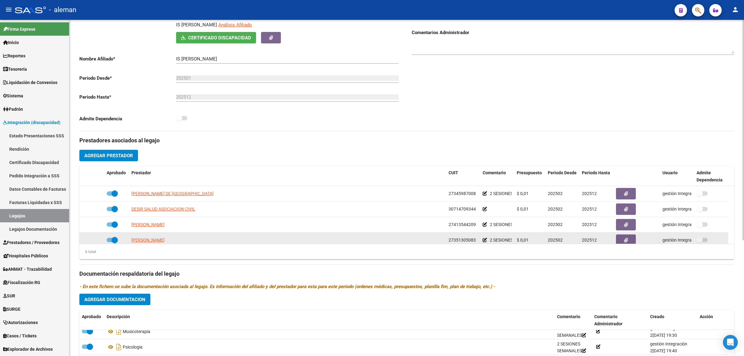
scroll to position [99, 0]
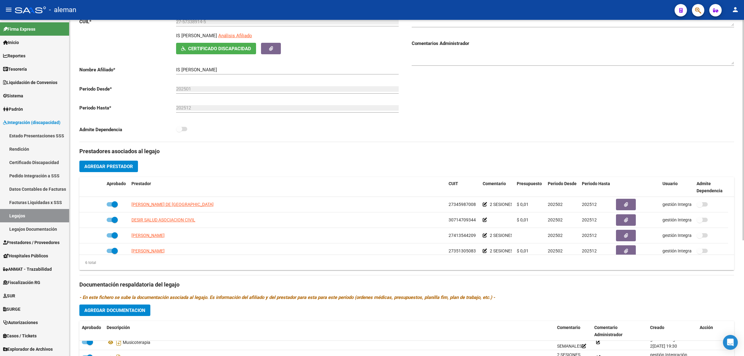
click at [433, 317] on div "Prestadores asociados al legajo Agregar Prestador Aprobado Prestador CUIT Comen…" at bounding box center [406, 280] width 655 height 277
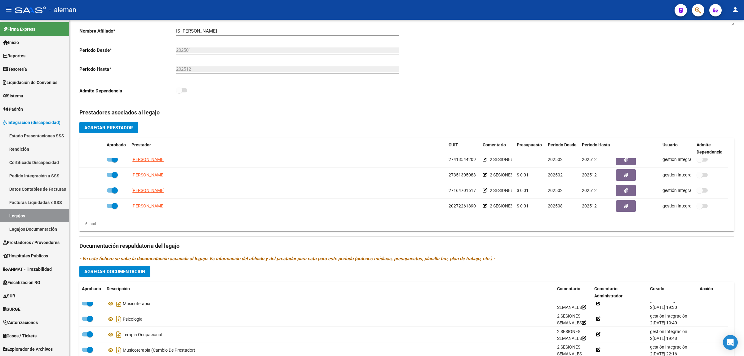
scroll to position [177, 0]
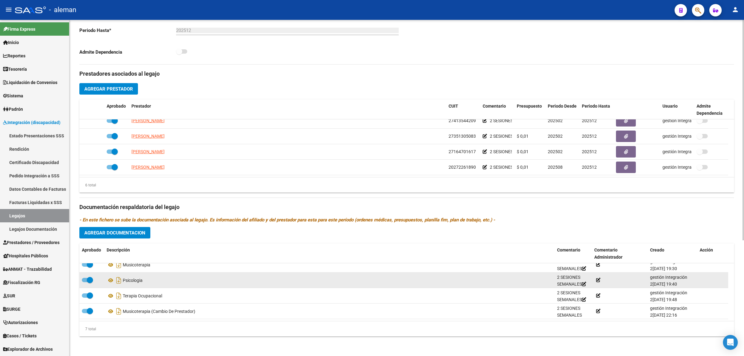
click at [466, 282] on div "Psicologia" at bounding box center [330, 280] width 446 height 10
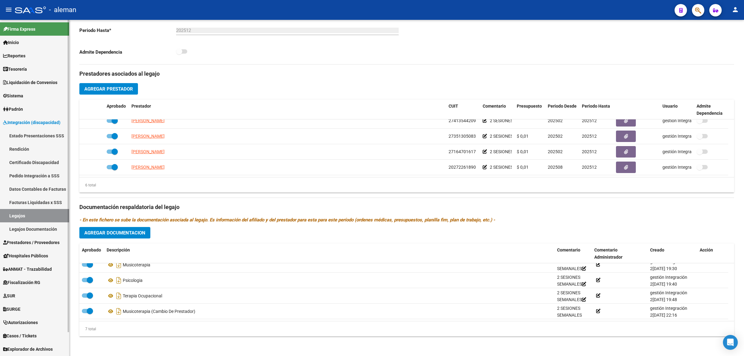
click at [21, 240] on span "Prestadores / Proveedores" at bounding box center [31, 242] width 56 height 7
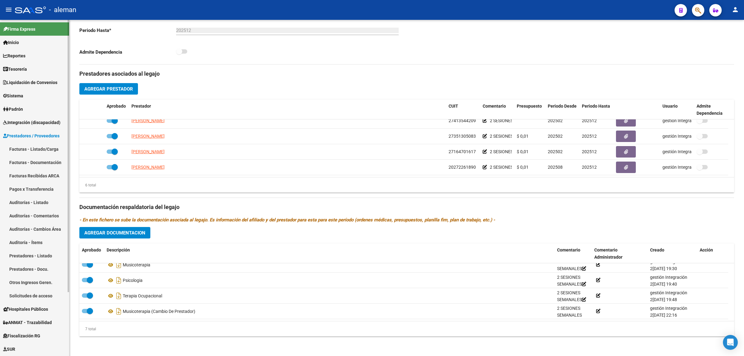
click at [42, 148] on link "Facturas - Listado/Carga" at bounding box center [34, 148] width 69 height 13
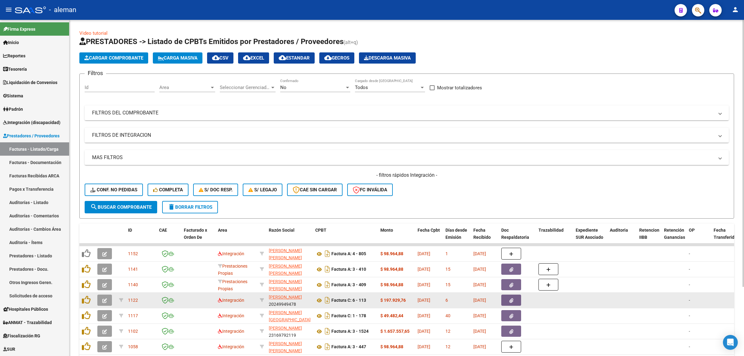
scroll to position [8, 0]
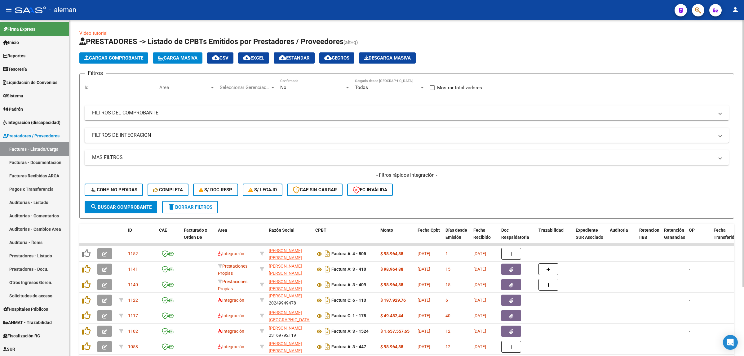
click at [210, 86] on div at bounding box center [213, 87] width 6 height 5
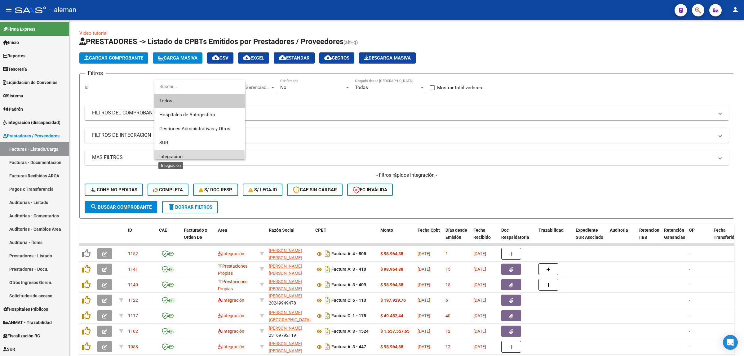
click at [174, 157] on span "Integración" at bounding box center [170, 157] width 23 height 6
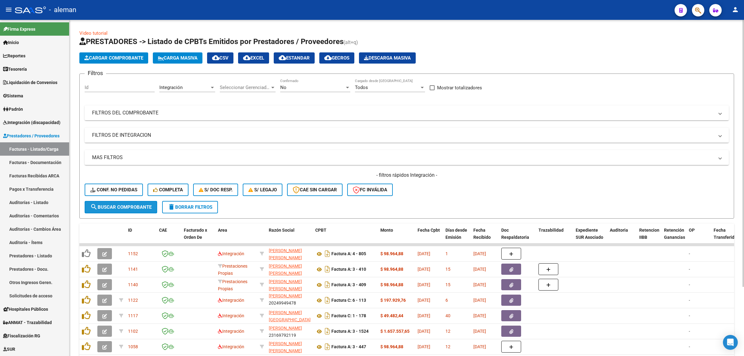
click at [130, 207] on span "search Buscar Comprobante" at bounding box center [120, 207] width 61 height 6
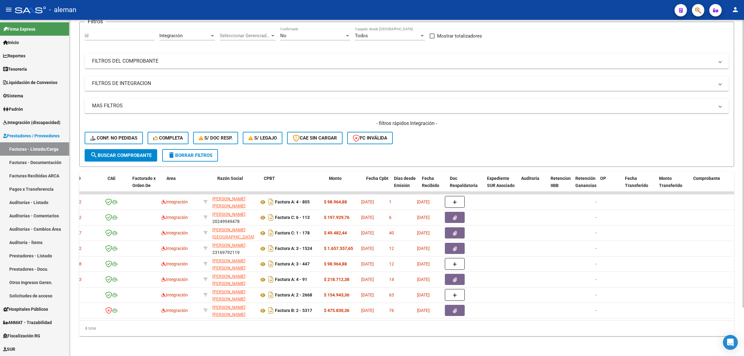
scroll to position [0, 0]
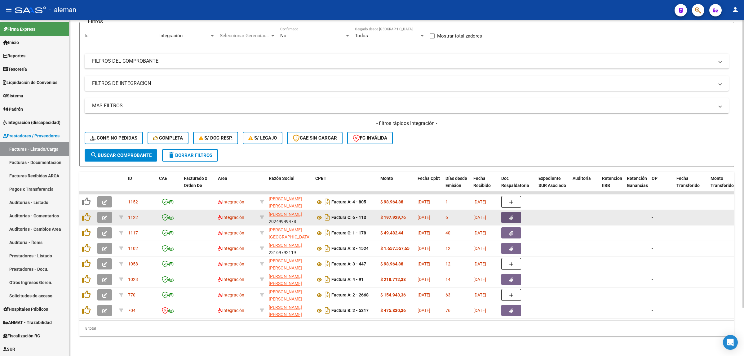
click at [515, 212] on button "button" at bounding box center [511, 217] width 20 height 11
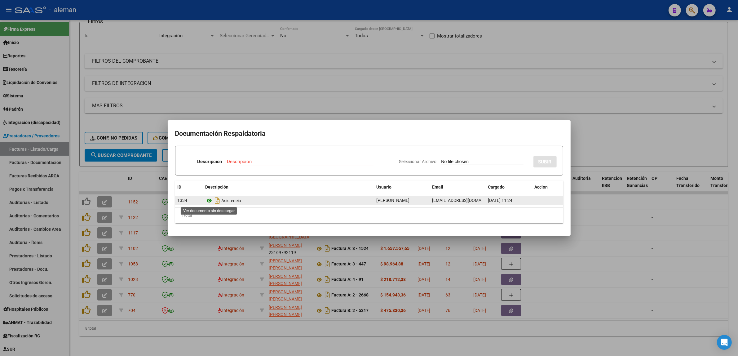
click at [209, 200] on icon at bounding box center [210, 200] width 8 height 7
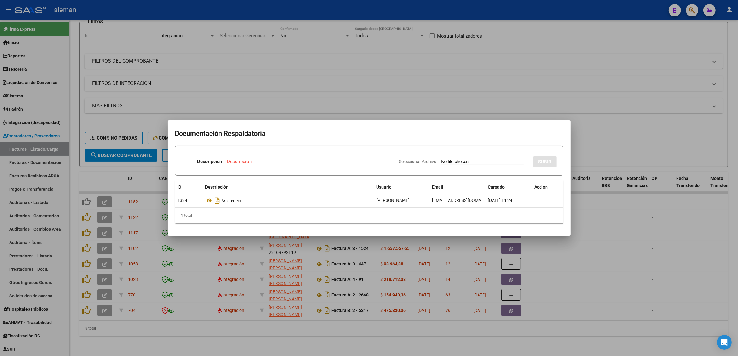
click at [605, 216] on div at bounding box center [369, 178] width 738 height 356
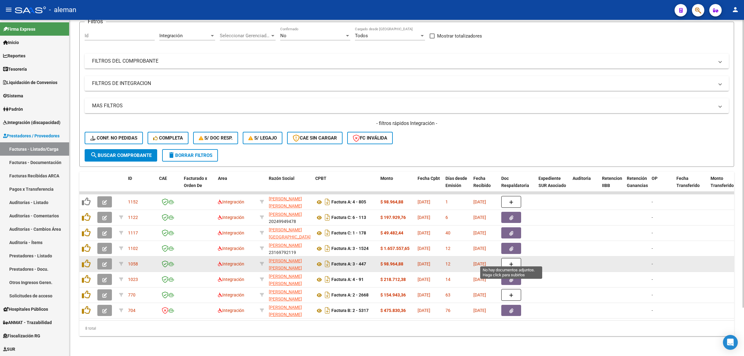
click at [520, 258] on button "button" at bounding box center [511, 264] width 20 height 12
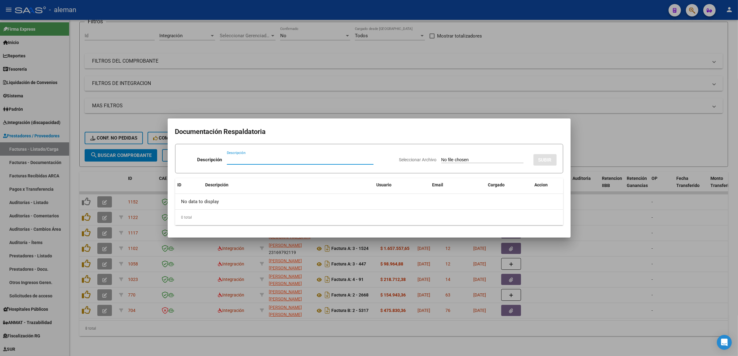
click at [544, 256] on div at bounding box center [369, 178] width 738 height 356
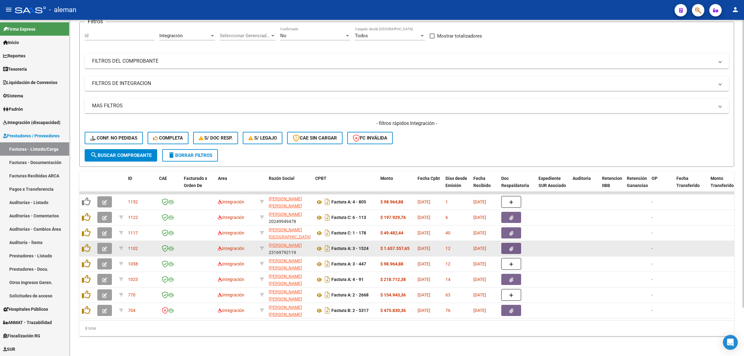
click at [571, 247] on datatable-body-cell at bounding box center [584, 248] width 29 height 15
